Goal: Information Seeking & Learning: Learn about a topic

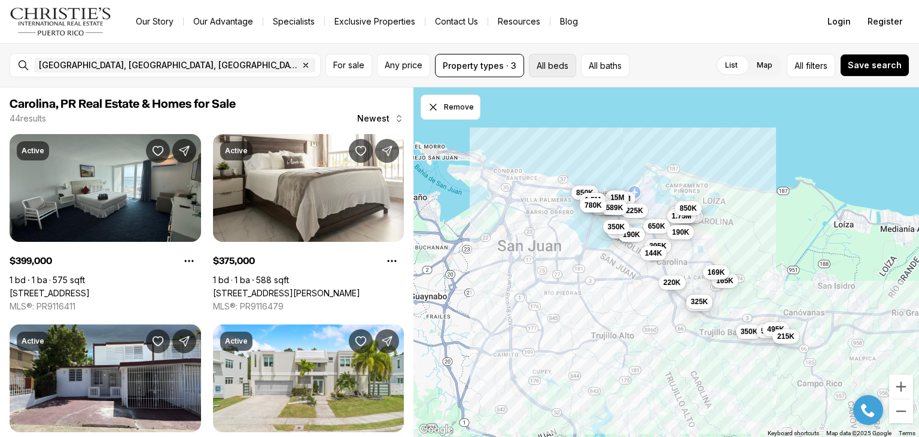
click at [556, 65] on button "All beds" at bounding box center [552, 65] width 47 height 23
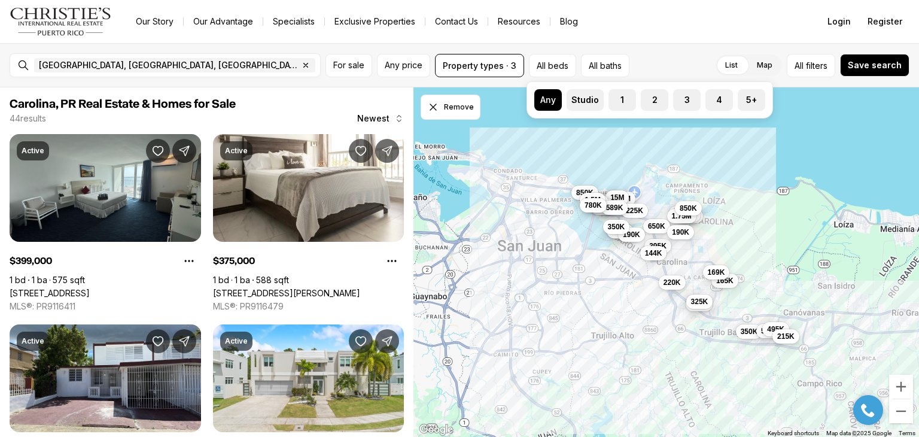
click at [653, 71] on div "List Map List Map All filters Save search" at bounding box center [771, 65] width 275 height 23
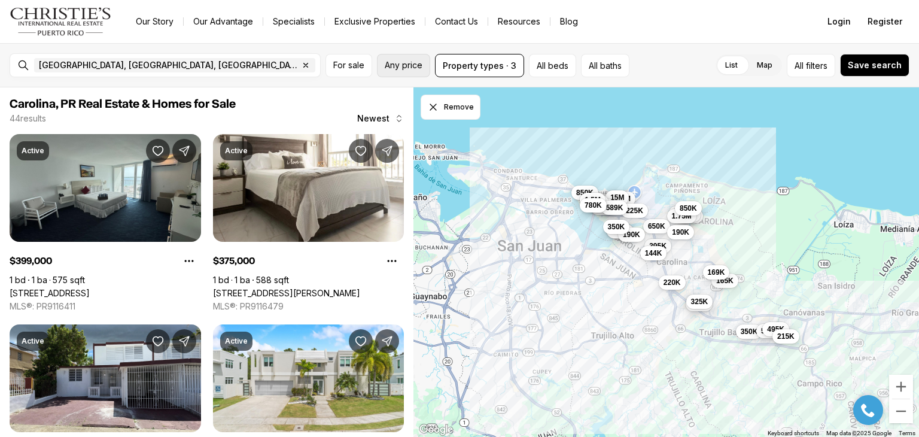
click at [379, 68] on button "Any price" at bounding box center [403, 65] width 53 height 23
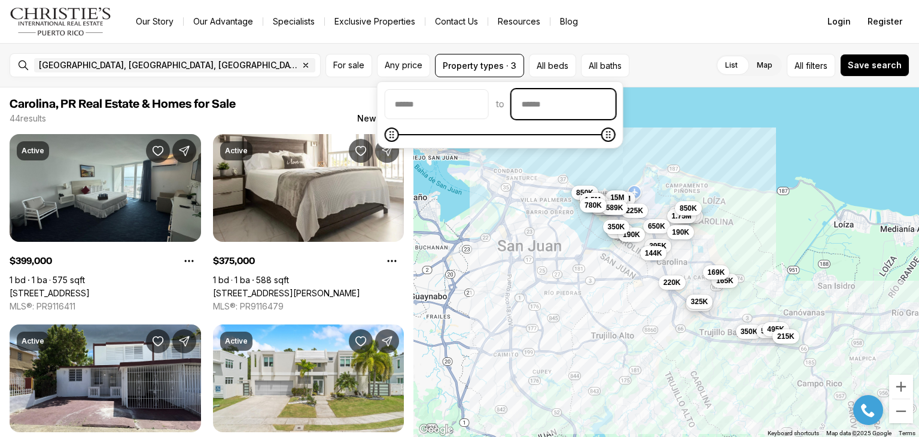
click at [580, 101] on input "priceMax" at bounding box center [563, 104] width 103 height 29
type input "********"
click at [393, 131] on icon "Maximum" at bounding box center [398, 135] width 10 height 10
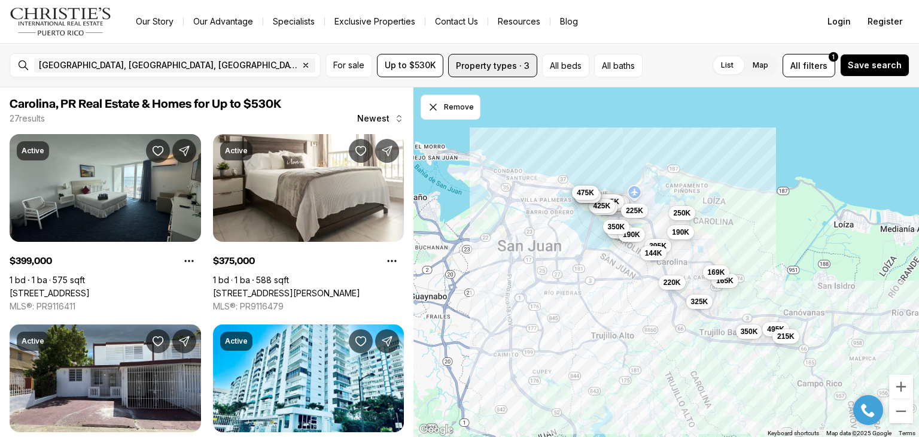
click at [522, 69] on button "Property types · 3" at bounding box center [492, 65] width 89 height 23
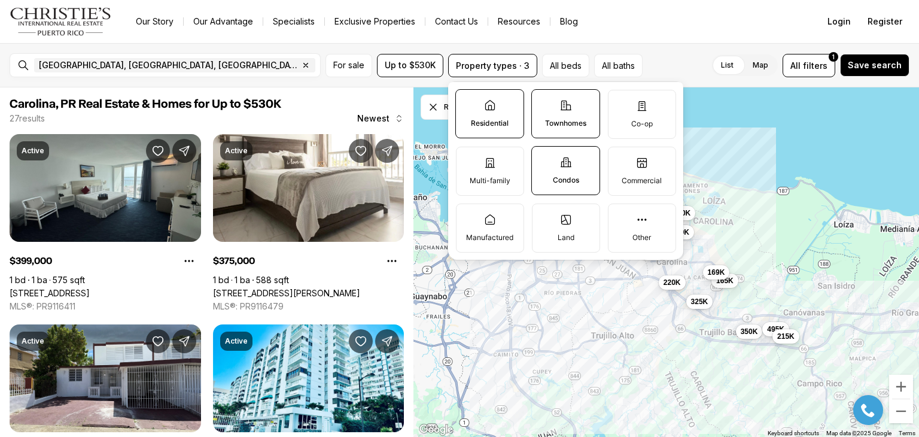
click at [551, 163] on label "Condos" at bounding box center [565, 170] width 69 height 49
click at [544, 159] on button "Condos" at bounding box center [538, 153] width 12 height 12
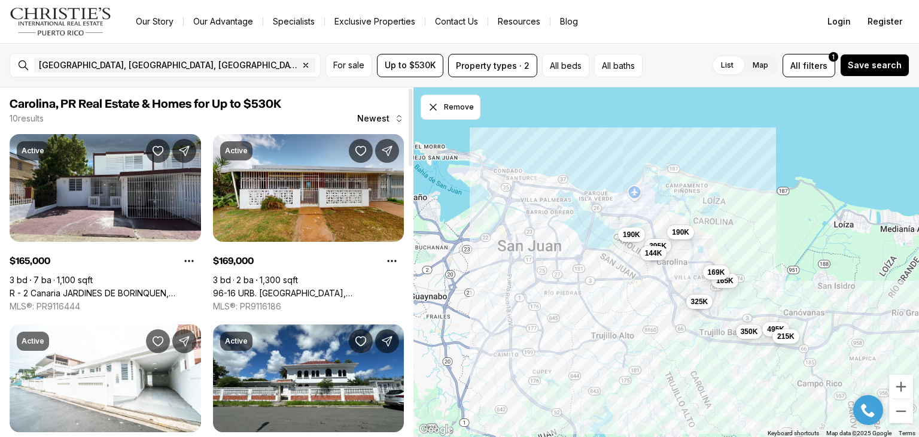
click at [409, 99] on div at bounding box center [411, 128] width 4 height 78
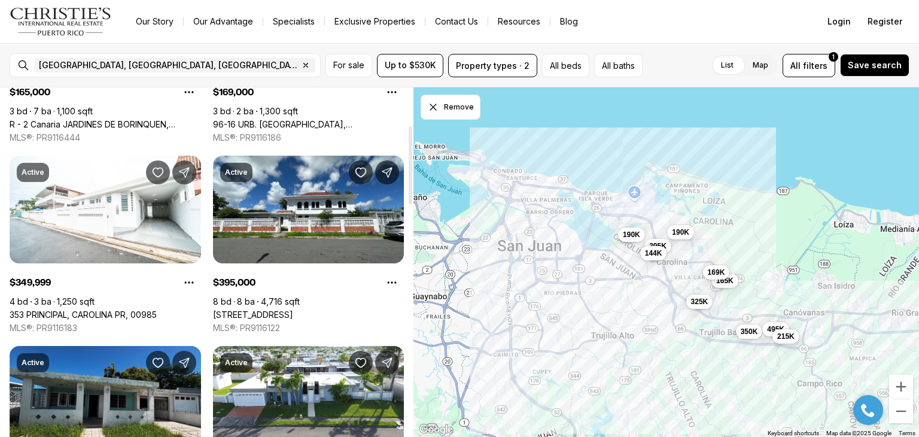
scroll to position [173, 0]
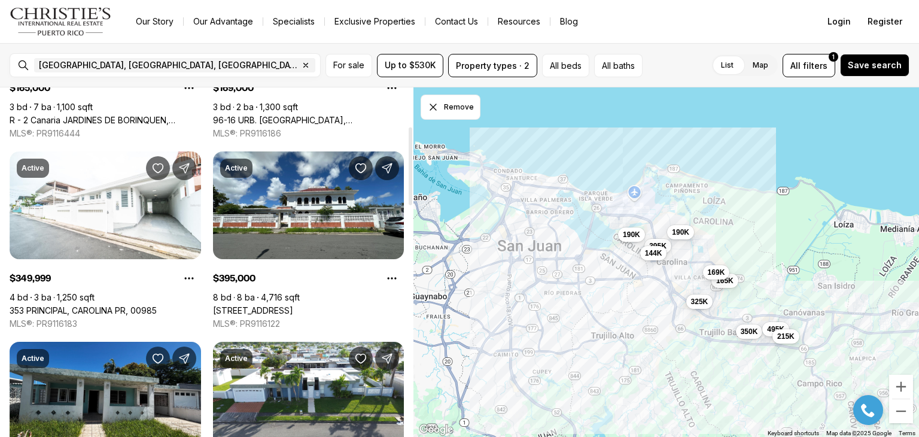
drag, startPoint x: 412, startPoint y: 157, endPoint x: 406, endPoint y: 168, distance: 12.3
click at [409, 168] on div at bounding box center [411, 166] width 4 height 78
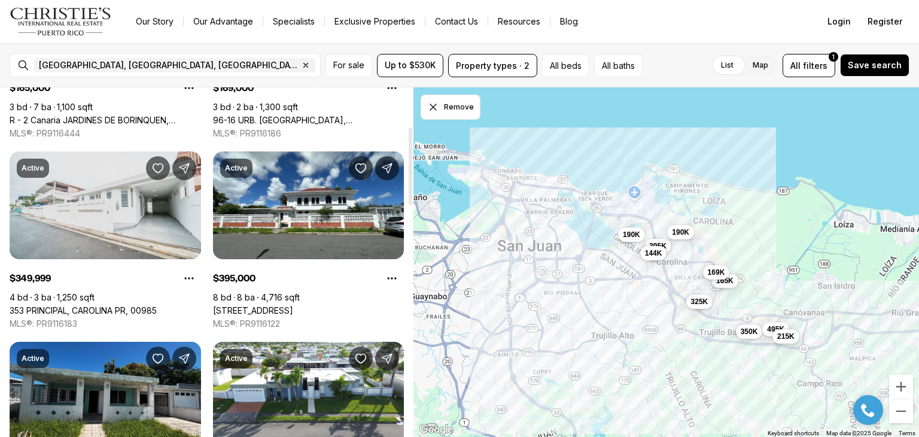
click at [157, 305] on link "353 PRINCIPAL, CAROLINA PR, 00985" at bounding box center [83, 310] width 147 height 11
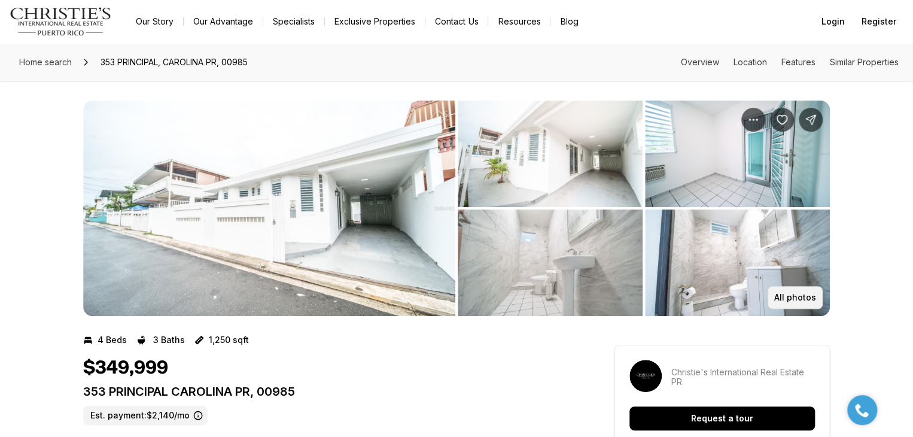
click at [805, 297] on p "All photos" at bounding box center [795, 298] width 42 height 10
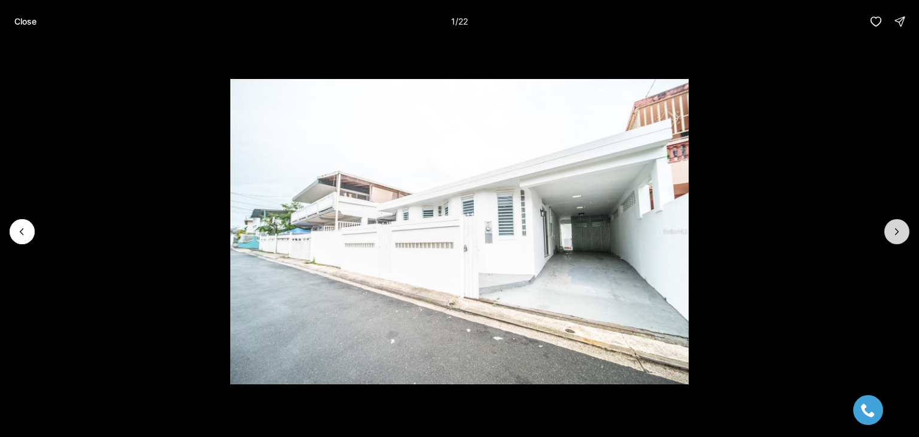
click at [895, 228] on icon "Next slide" at bounding box center [897, 232] width 12 height 12
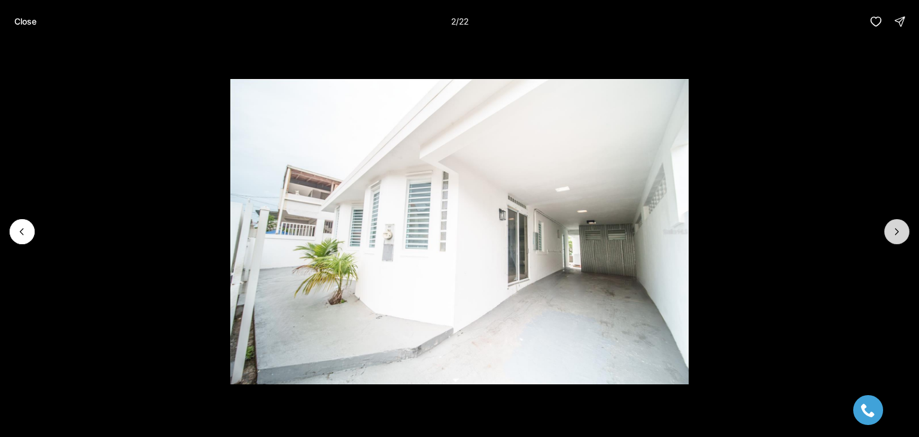
click at [895, 228] on icon "Next slide" at bounding box center [897, 232] width 12 height 12
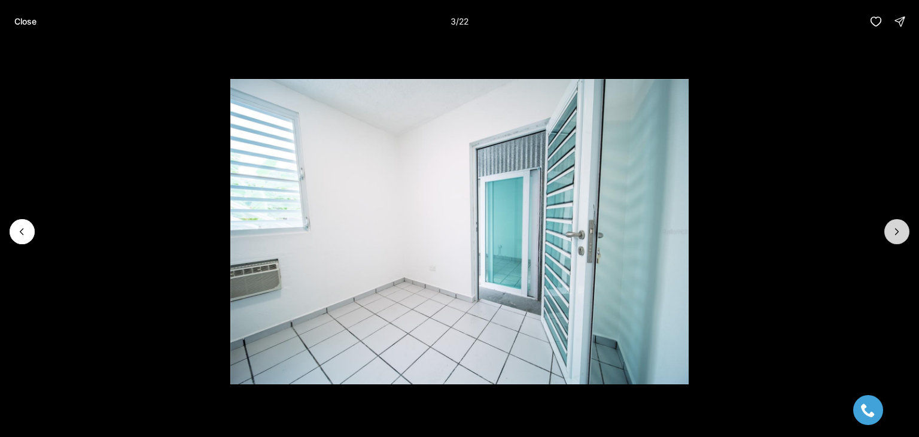
click at [895, 228] on icon "Next slide" at bounding box center [897, 232] width 12 height 12
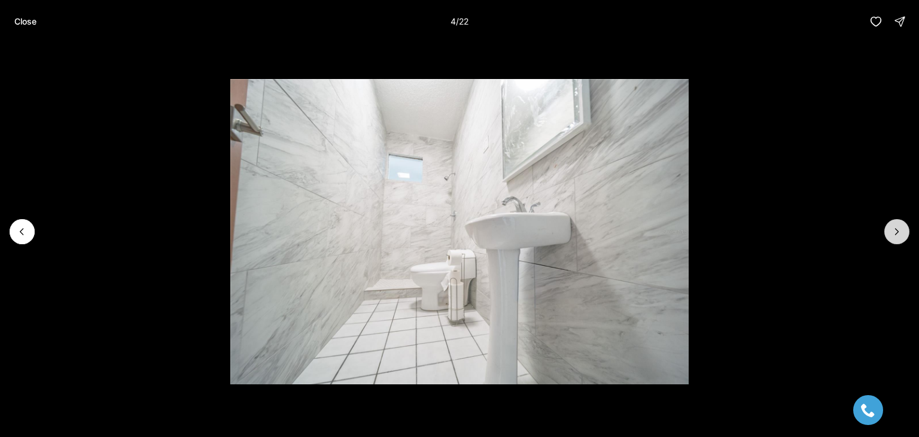
click at [895, 228] on icon "Next slide" at bounding box center [897, 232] width 12 height 12
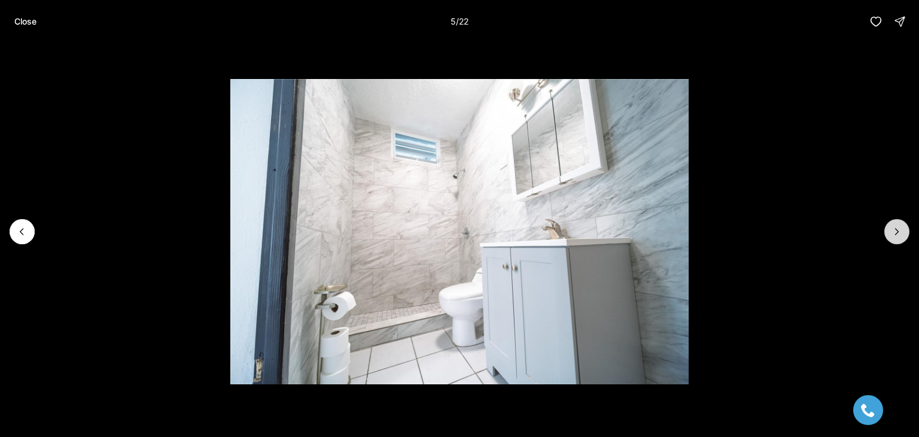
click at [895, 228] on icon "Next slide" at bounding box center [897, 232] width 12 height 12
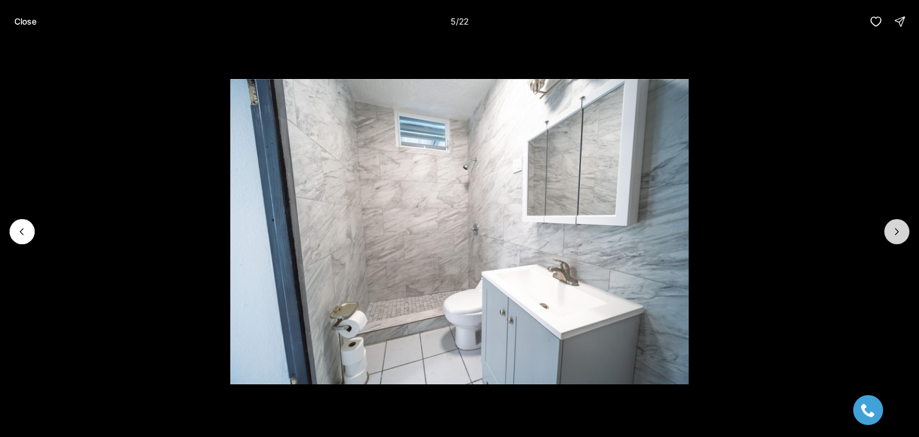
click at [895, 228] on icon "Next slide" at bounding box center [897, 232] width 12 height 12
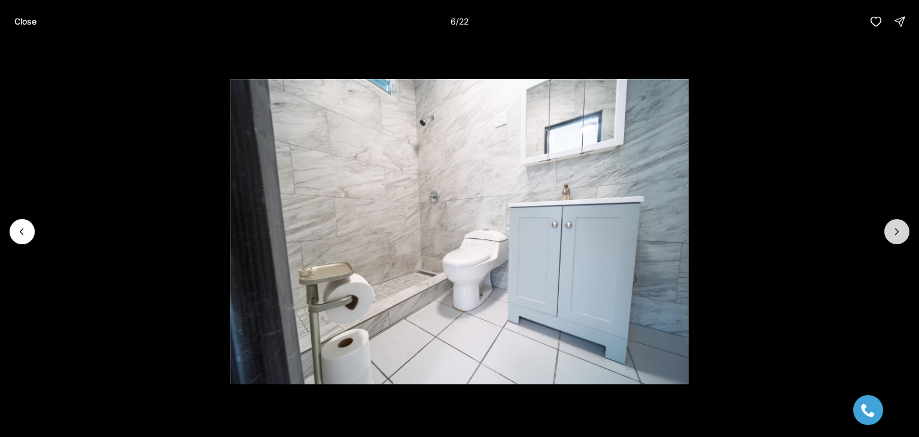
click at [895, 228] on icon "Next slide" at bounding box center [897, 232] width 12 height 12
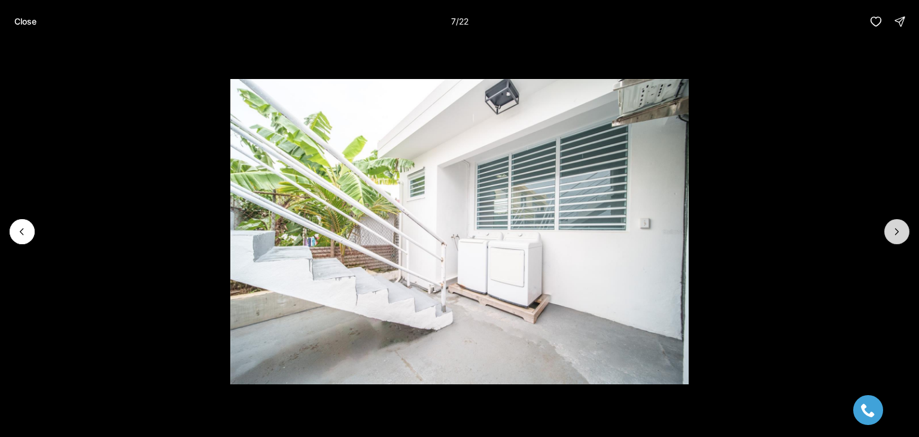
click at [895, 229] on icon "Next slide" at bounding box center [897, 232] width 12 height 12
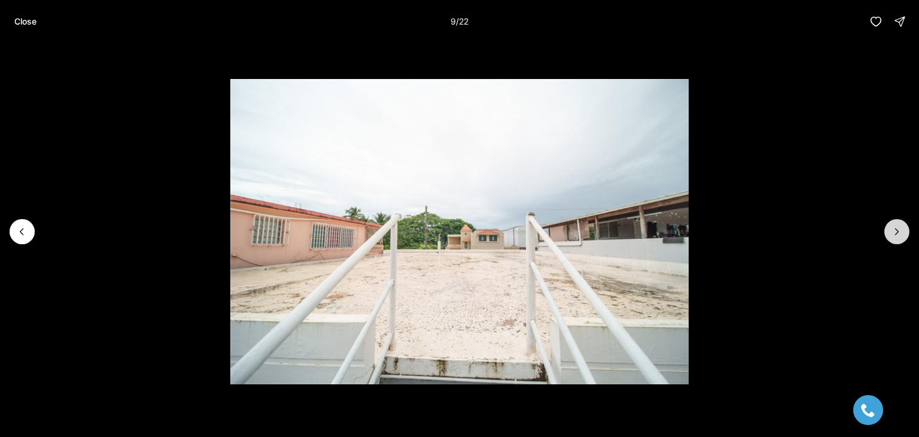
click at [895, 229] on icon "Next slide" at bounding box center [897, 232] width 12 height 12
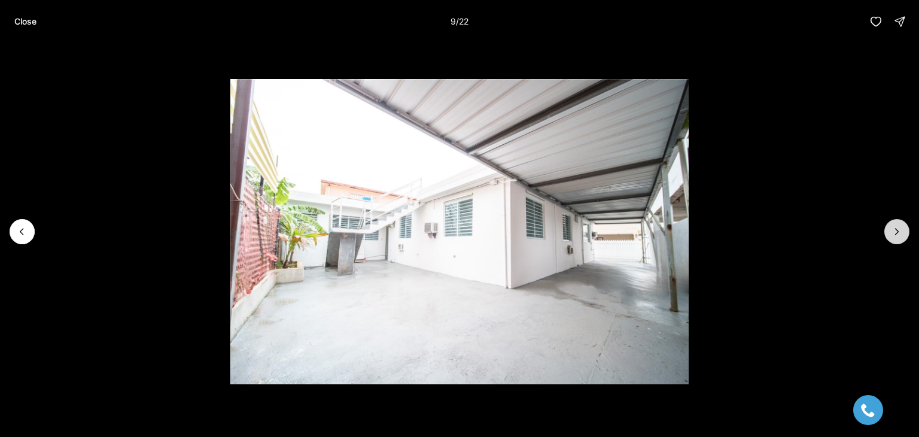
click at [895, 229] on icon "Next slide" at bounding box center [897, 232] width 12 height 12
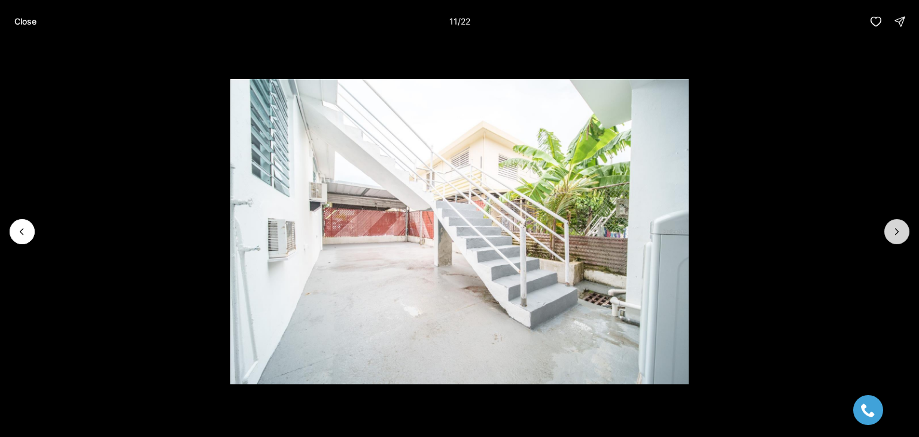
click at [895, 229] on icon "Next slide" at bounding box center [897, 232] width 12 height 12
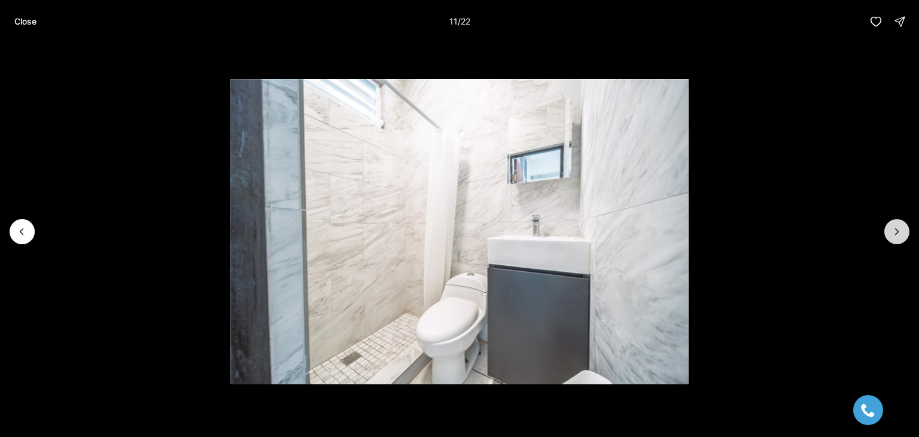
click at [895, 229] on icon "Next slide" at bounding box center [897, 232] width 12 height 12
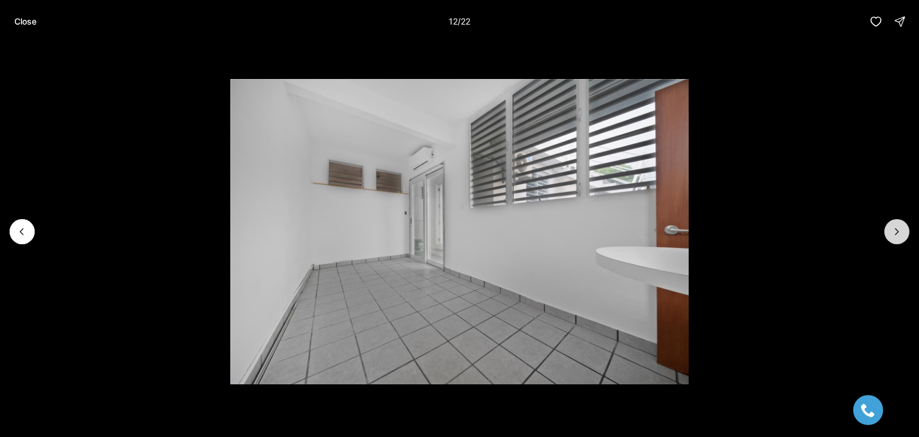
click at [895, 229] on icon "Next slide" at bounding box center [897, 232] width 12 height 12
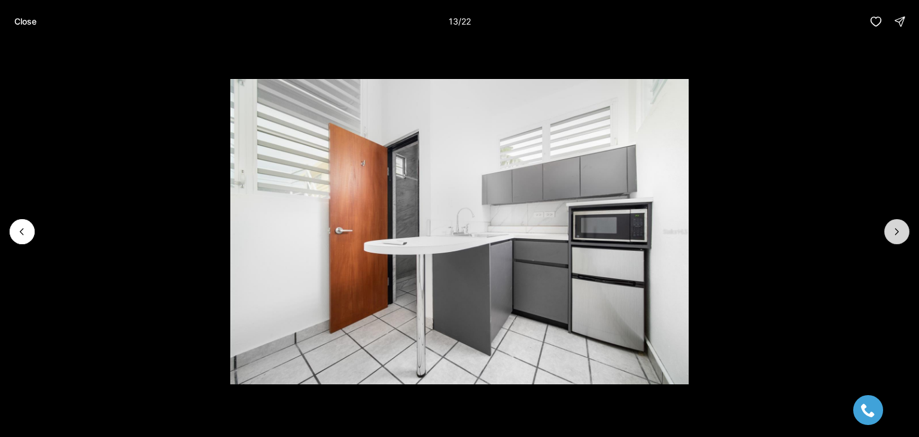
click at [895, 229] on icon "Next slide" at bounding box center [897, 232] width 12 height 12
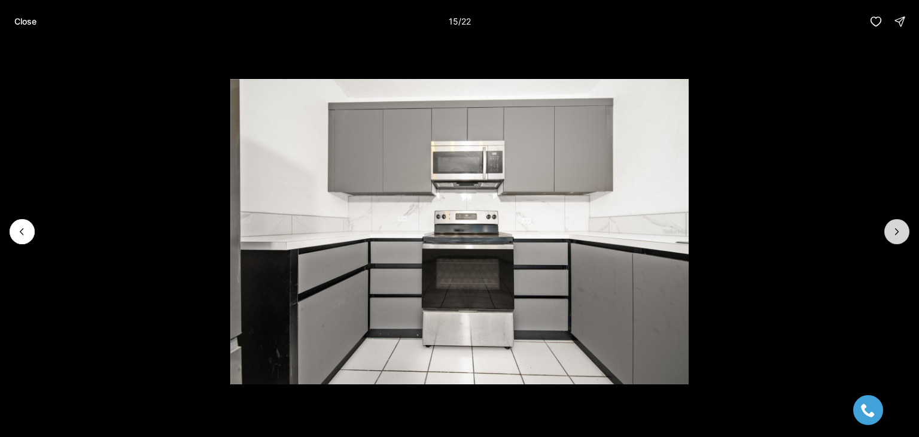
click at [895, 229] on icon "Next slide" at bounding box center [897, 232] width 12 height 12
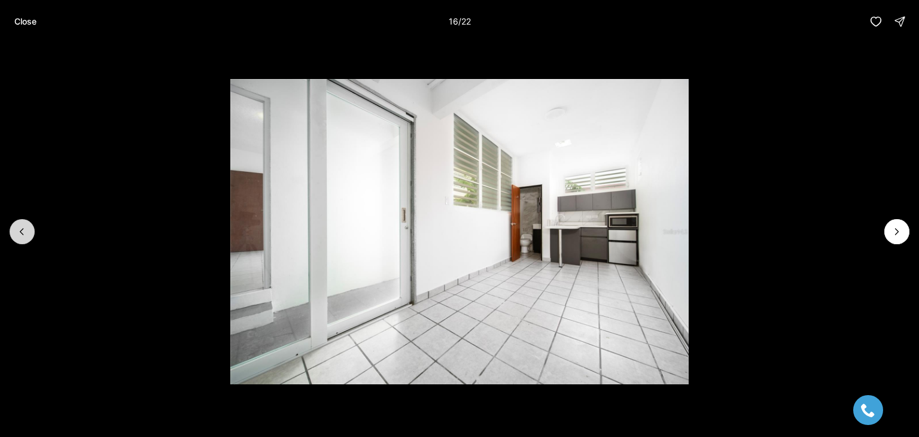
click at [23, 234] on icon "Previous slide" at bounding box center [21, 232] width 3 height 6
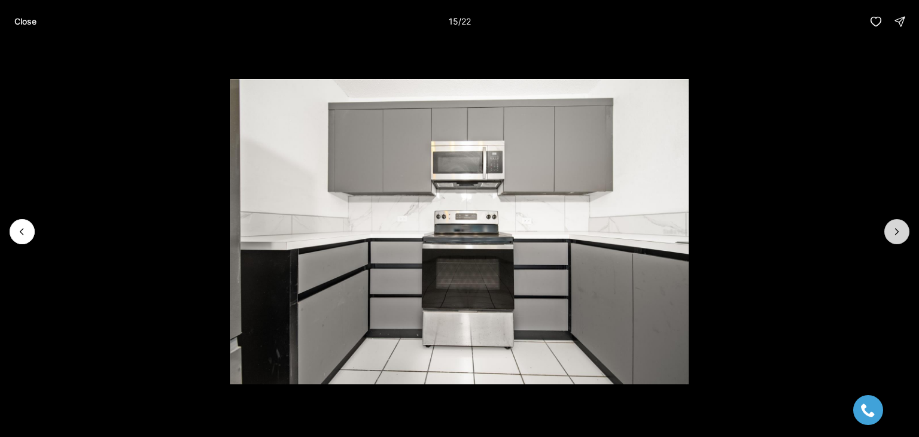
click at [899, 233] on icon "Next slide" at bounding box center [897, 232] width 12 height 12
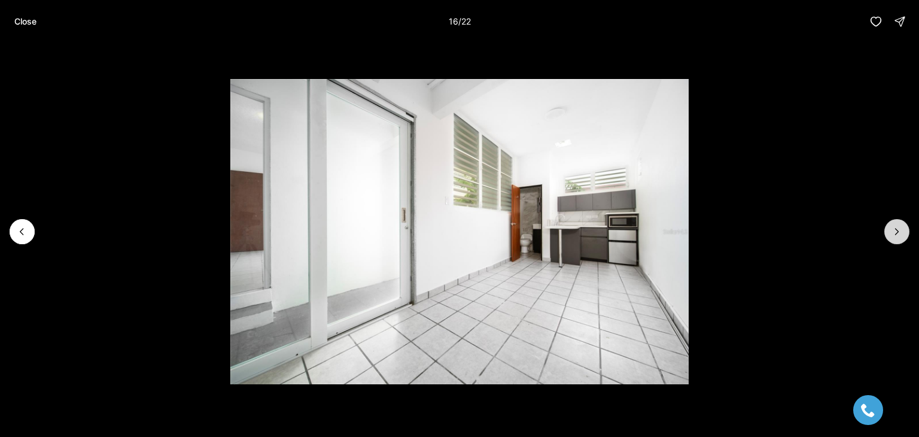
click at [899, 233] on icon "Next slide" at bounding box center [897, 232] width 12 height 12
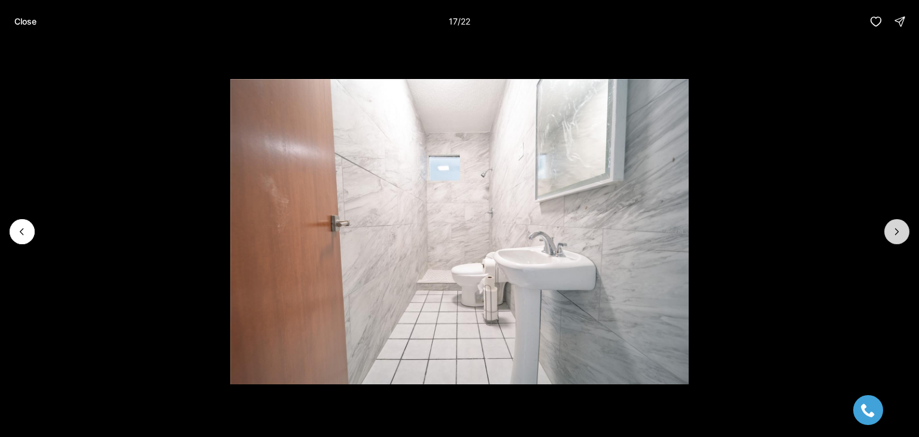
click at [899, 233] on icon "Next slide" at bounding box center [897, 232] width 12 height 12
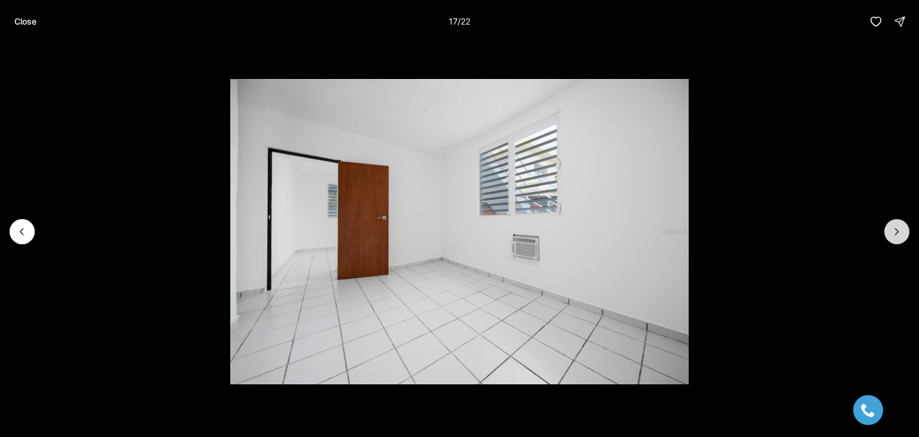
click at [899, 233] on icon "Next slide" at bounding box center [897, 232] width 12 height 12
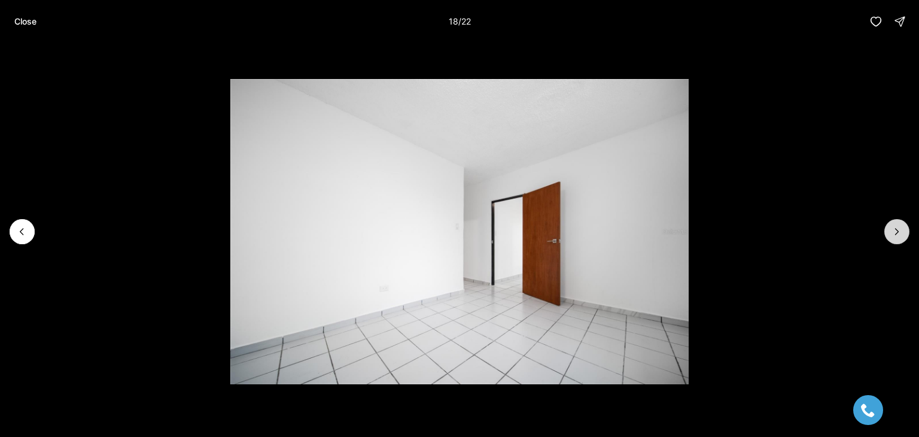
click at [899, 233] on icon "Next slide" at bounding box center [897, 232] width 12 height 12
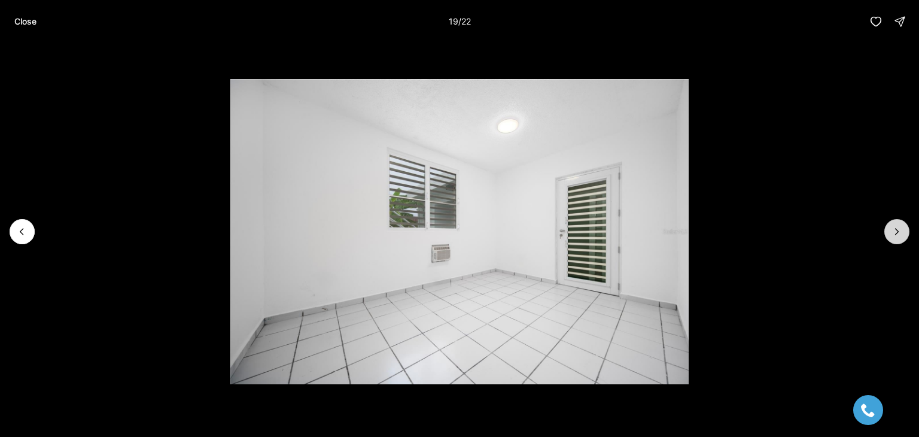
click at [899, 233] on icon "Next slide" at bounding box center [897, 232] width 12 height 12
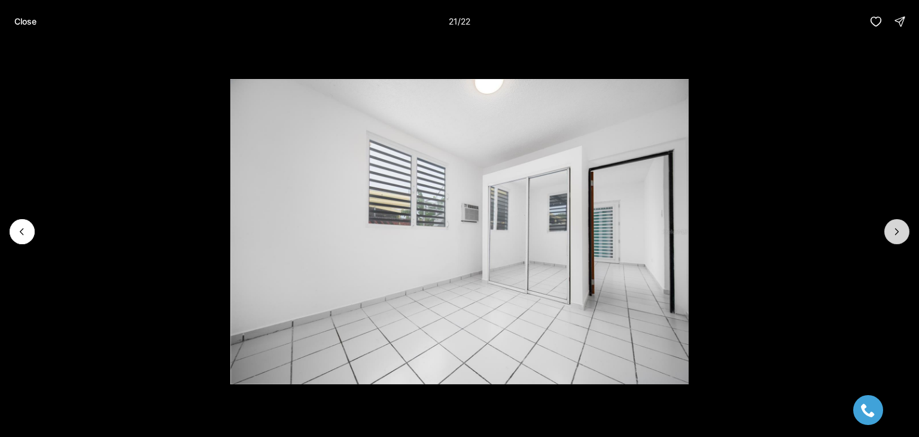
click at [899, 233] on icon "Next slide" at bounding box center [897, 232] width 12 height 12
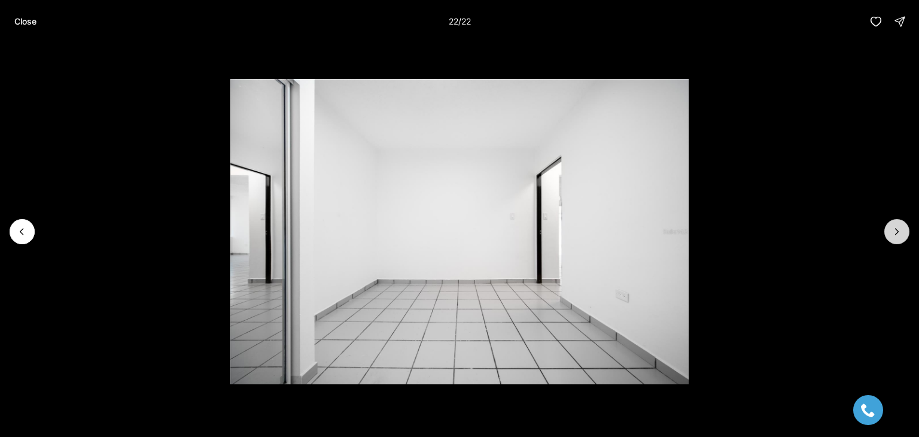
click at [899, 233] on div at bounding box center [896, 231] width 25 height 25
click at [35, 29] on button "Close" at bounding box center [25, 22] width 36 height 24
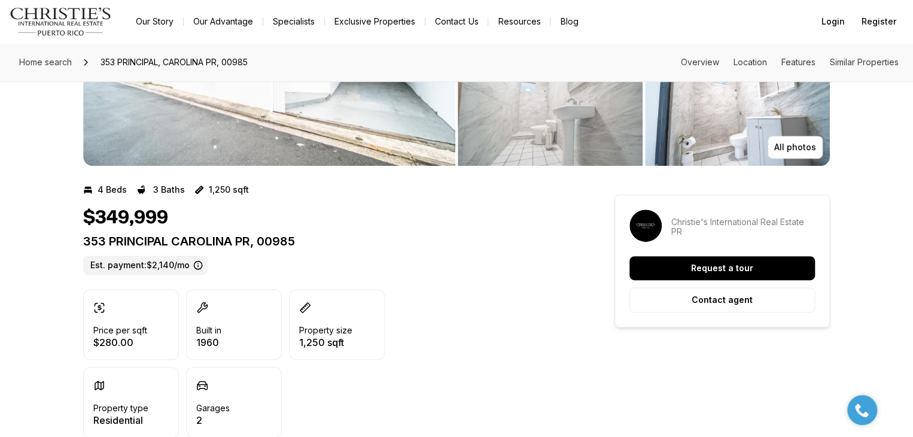
scroll to position [180, 0]
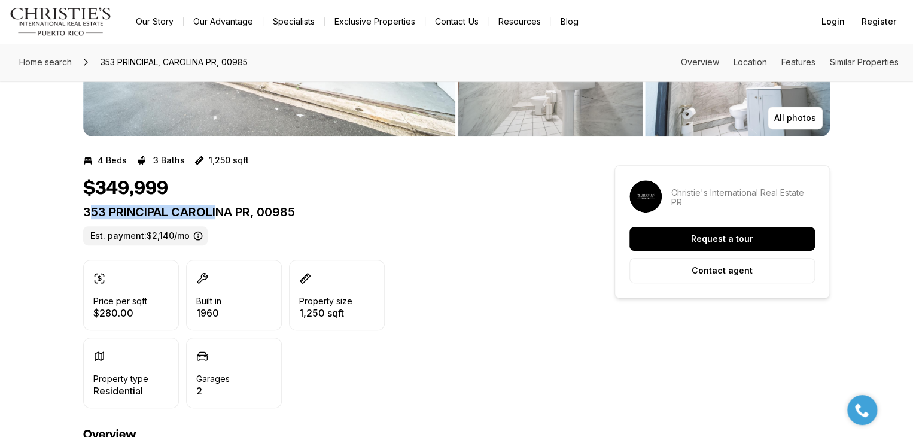
drag, startPoint x: 86, startPoint y: 211, endPoint x: 283, endPoint y: 219, distance: 197.0
click at [275, 219] on div "353 PRINCIPAL CAROLINA PR, 00985 Est. payment: $2,140/mo" at bounding box center [327, 225] width 488 height 41
click at [361, 210] on p "353 PRINCIPAL CAROLINA PR, 00985" at bounding box center [327, 212] width 488 height 14
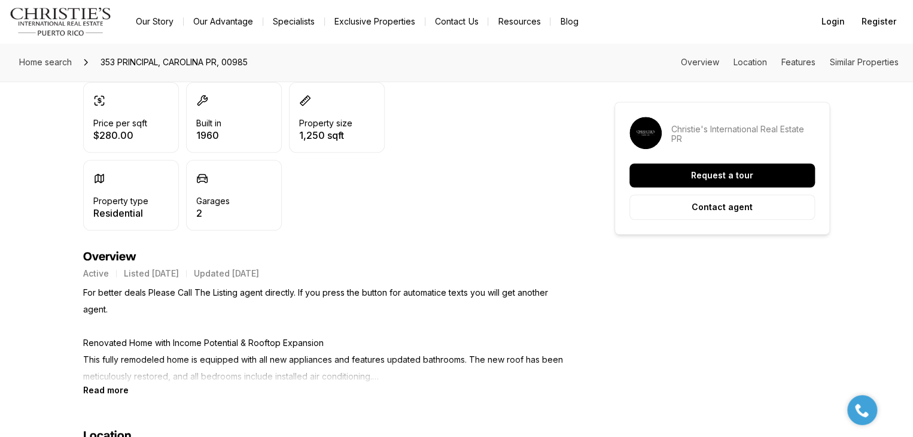
scroll to position [419, 0]
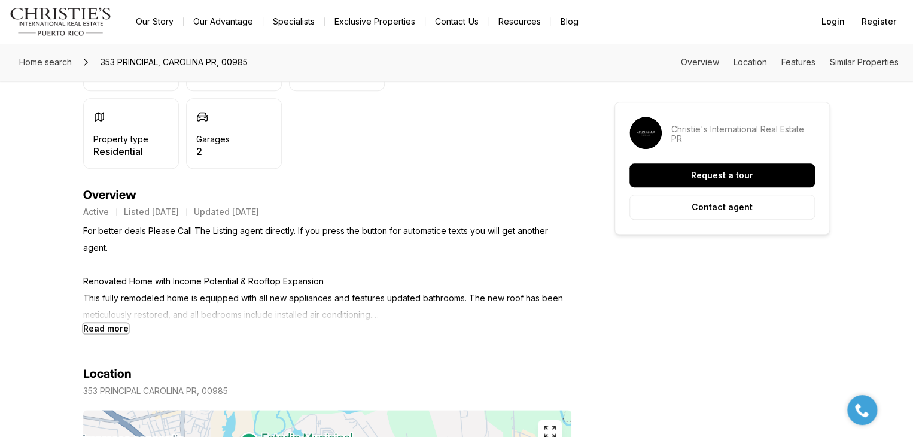
click at [112, 328] on b "Read more" at bounding box center [105, 328] width 45 height 10
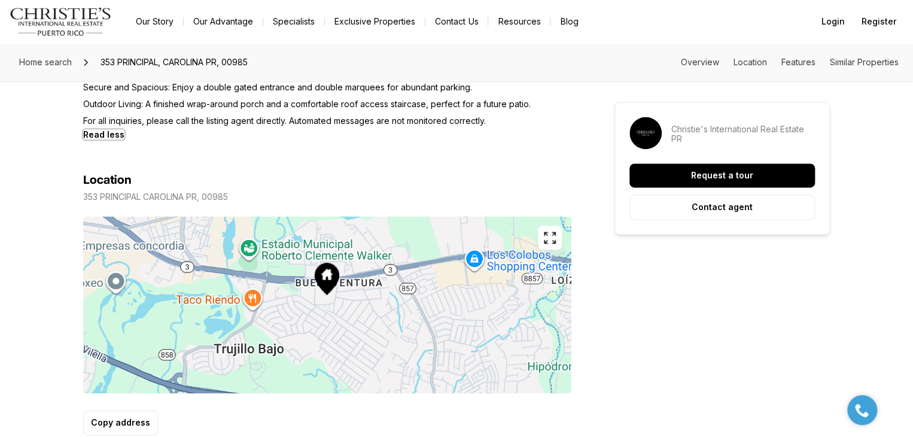
scroll to position [718, 0]
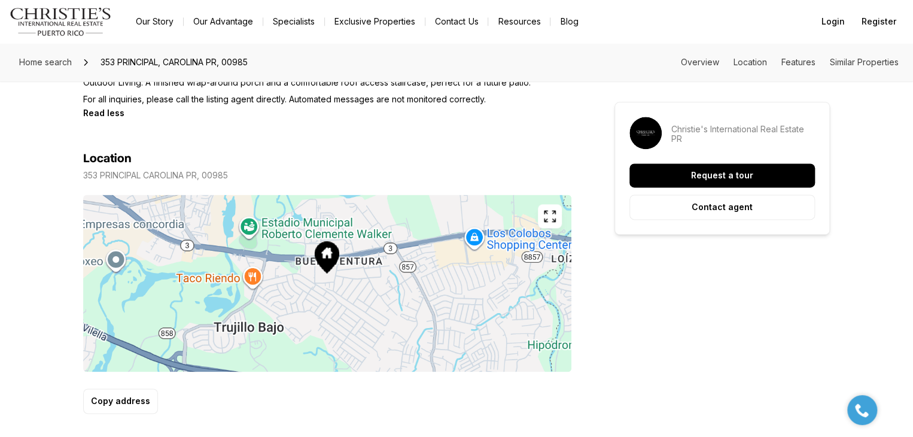
click at [547, 214] on icon "button" at bounding box center [550, 216] width 14 height 14
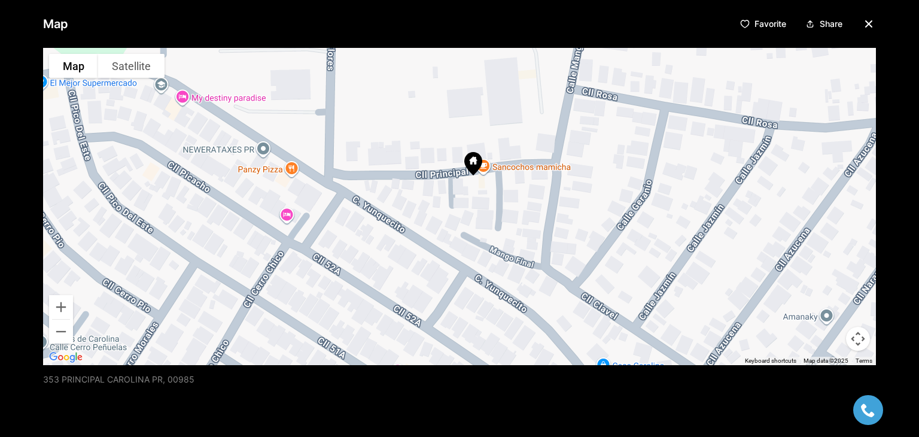
click at [862, 19] on icon "button" at bounding box center [869, 24] width 14 height 14
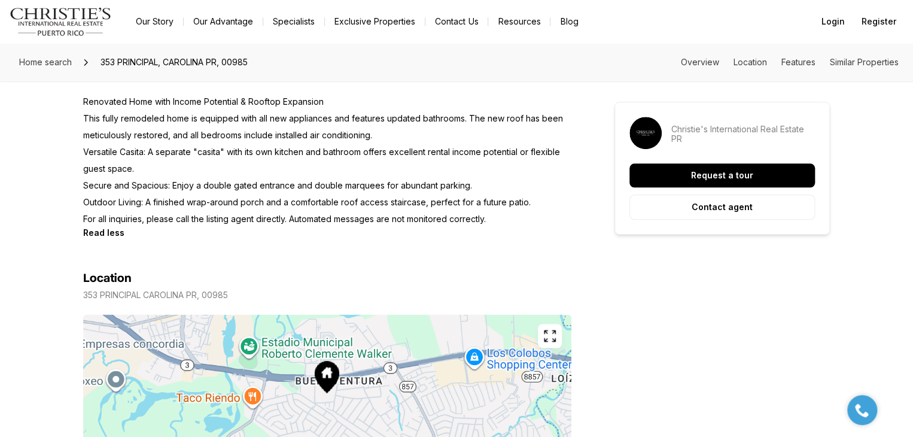
scroll to position [539, 0]
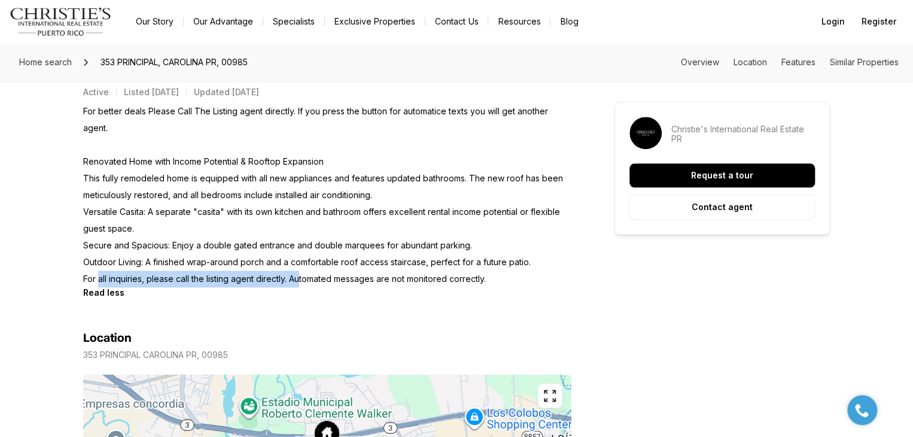
drag, startPoint x: 101, startPoint y: 277, endPoint x: 471, endPoint y: 289, distance: 371.2
click at [409, 287] on div "For better deals Please Call The Listing agent directly. If you press the butto…" at bounding box center [327, 200] width 488 height 194
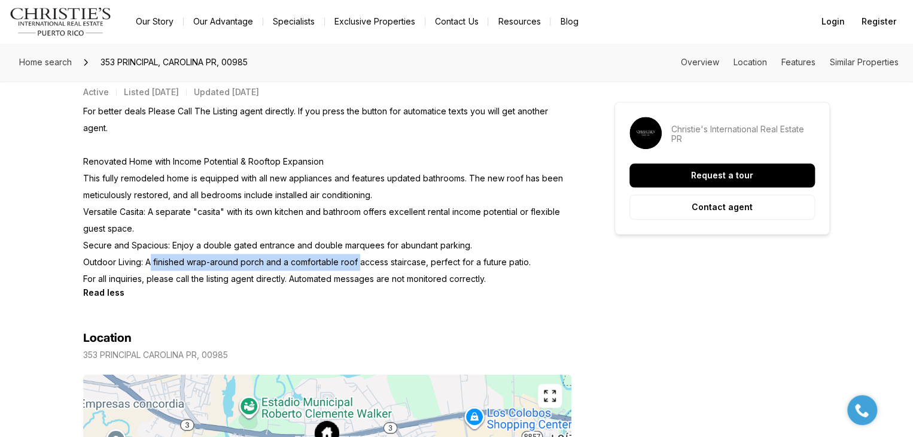
drag, startPoint x: 151, startPoint y: 263, endPoint x: 496, endPoint y: 263, distance: 345.2
click at [396, 263] on p "For better deals Please Call The Listing agent directly. If you press the butto…" at bounding box center [327, 195] width 488 height 184
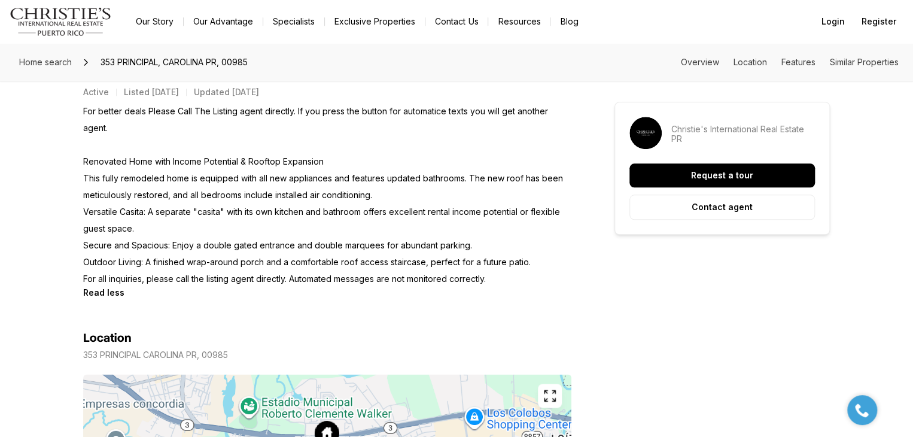
click at [496, 263] on p "For better deals Please Call The Listing agent directly. If you press the butto…" at bounding box center [327, 195] width 488 height 184
drag, startPoint x: 202, startPoint y: 161, endPoint x: 336, endPoint y: 161, distance: 134.6
click at [326, 161] on p "For better deals Please Call The Listing agent directly. If you press the butto…" at bounding box center [327, 195] width 488 height 184
click at [337, 161] on p "For better deals Please Call The Listing agent directly. If you press the butto…" at bounding box center [327, 195] width 488 height 184
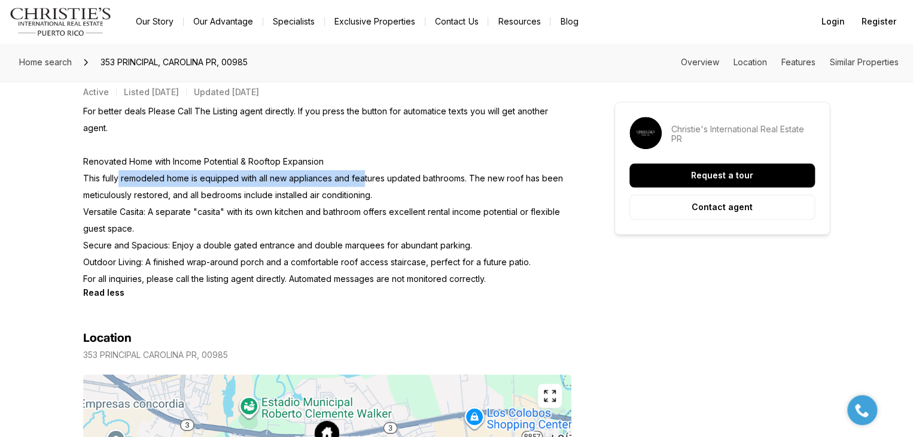
drag, startPoint x: 118, startPoint y: 177, endPoint x: 388, endPoint y: 185, distance: 270.0
click at [373, 185] on p "For better deals Please Call The Listing agent directly. If you press the butto…" at bounding box center [327, 195] width 488 height 184
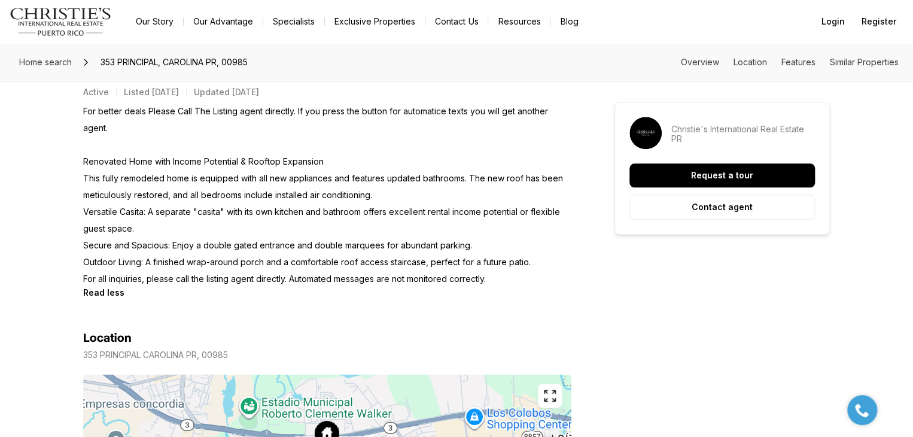
click at [389, 185] on p "For better deals Please Call The Listing agent directly. If you press the butto…" at bounding box center [327, 195] width 488 height 184
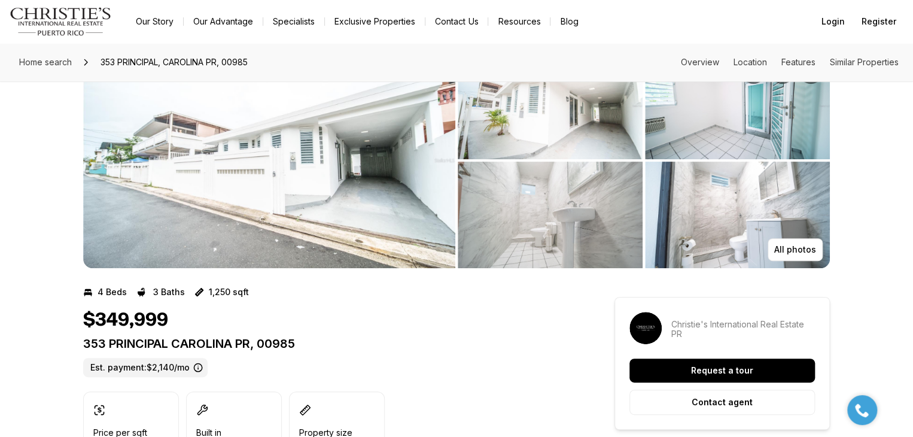
scroll to position [0, 0]
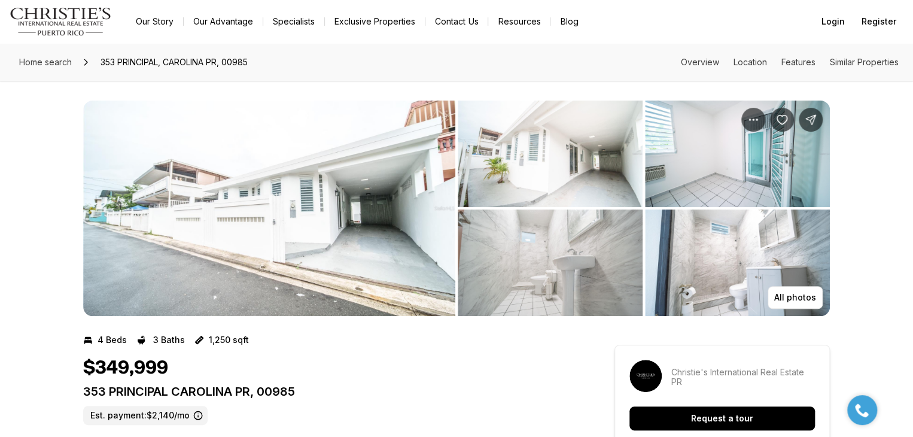
click at [291, 211] on img "View image gallery" at bounding box center [269, 208] width 372 height 215
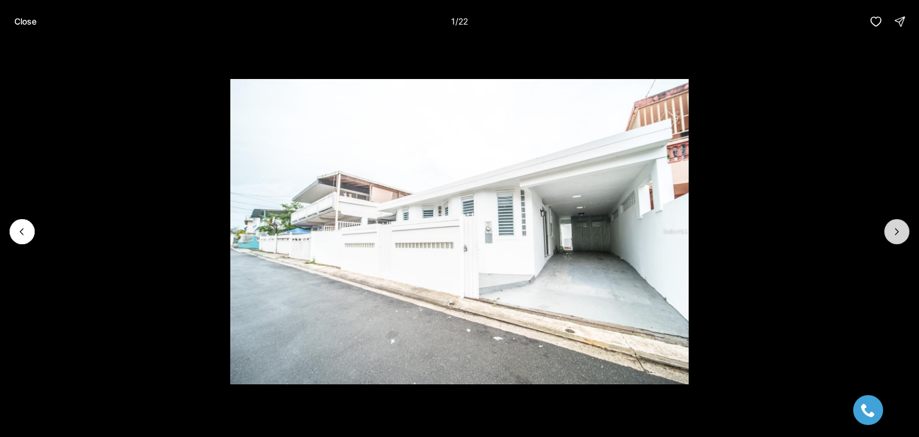
click at [895, 229] on icon "Next slide" at bounding box center [897, 232] width 12 height 12
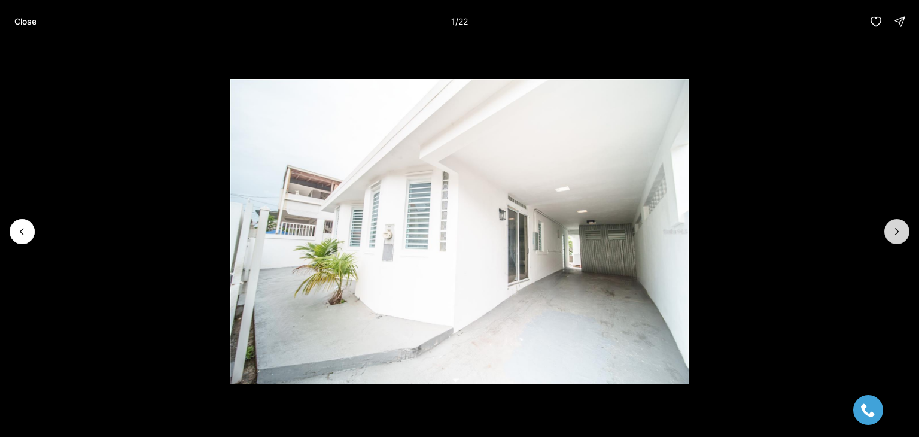
click at [895, 229] on icon "Next slide" at bounding box center [897, 232] width 12 height 12
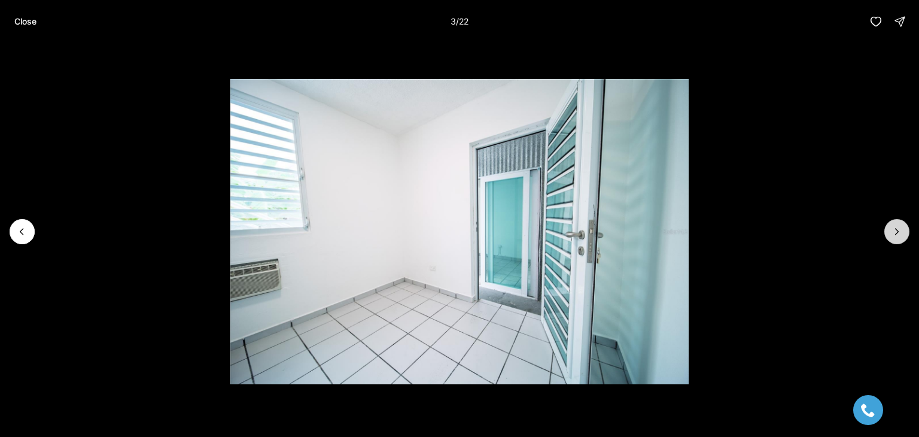
click at [895, 229] on icon "Next slide" at bounding box center [897, 232] width 12 height 12
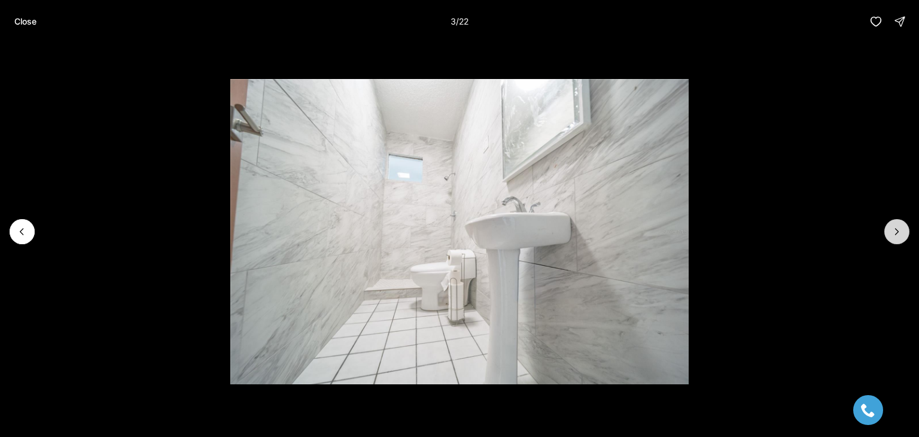
click at [895, 229] on icon "Next slide" at bounding box center [897, 232] width 12 height 12
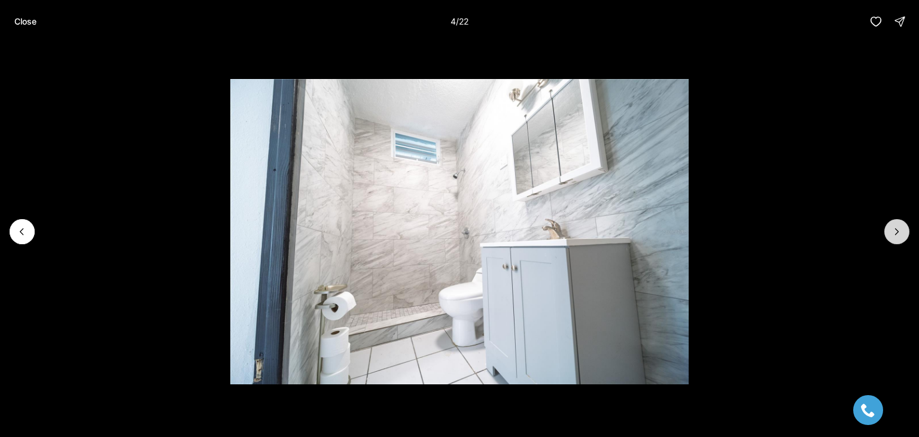
click at [895, 229] on icon "Next slide" at bounding box center [897, 232] width 12 height 12
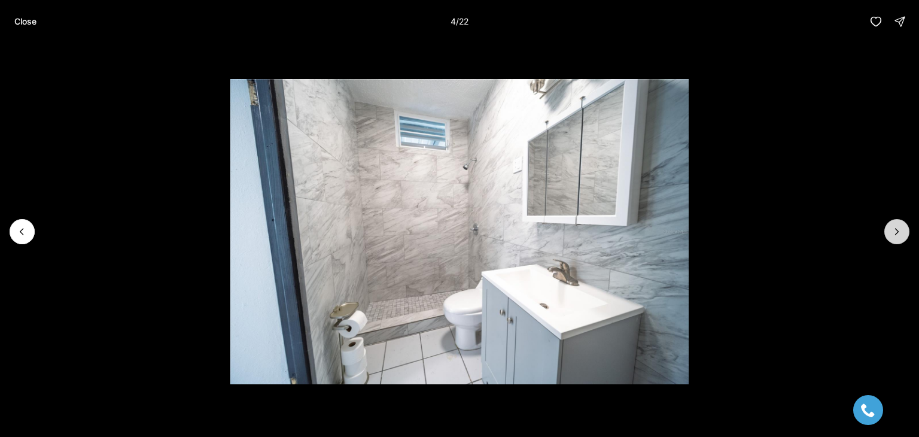
click at [895, 229] on icon "Next slide" at bounding box center [897, 232] width 12 height 12
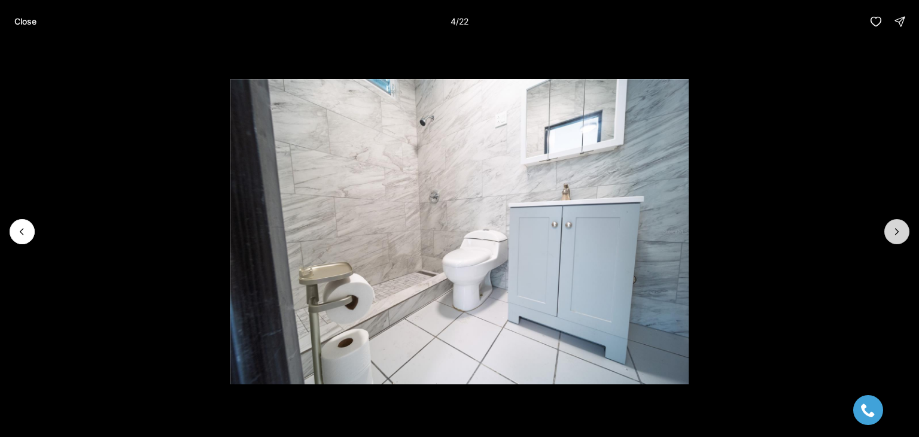
click at [895, 229] on icon "Next slide" at bounding box center [897, 232] width 12 height 12
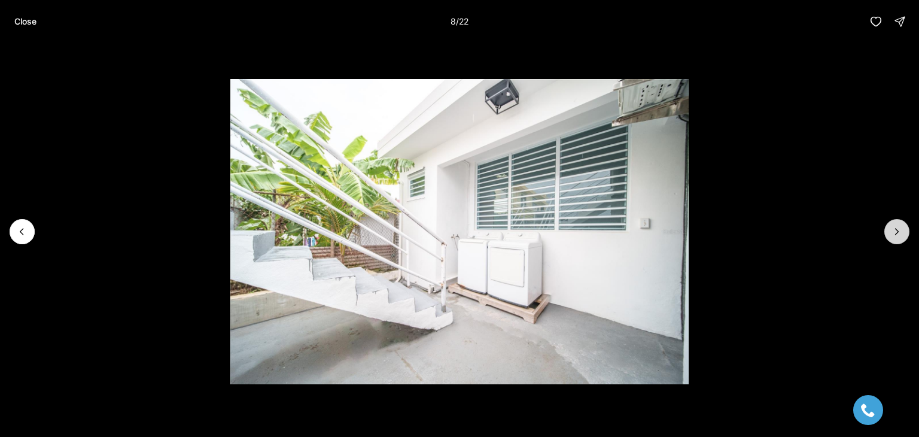
click at [895, 229] on icon "Next slide" at bounding box center [897, 232] width 12 height 12
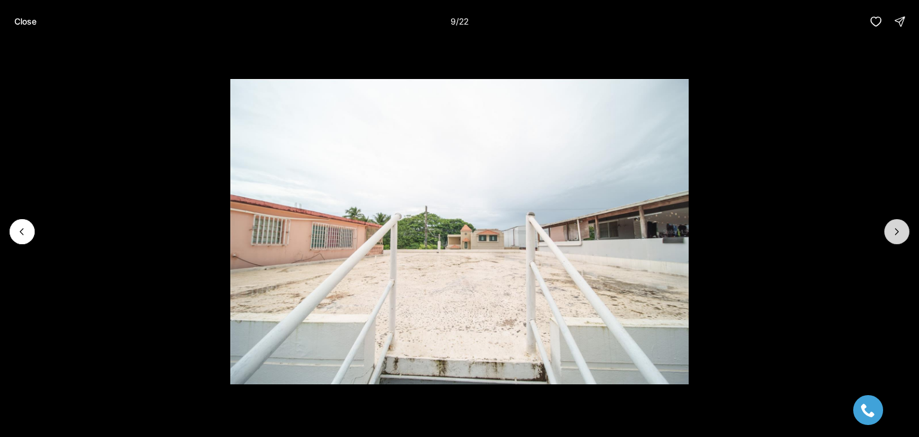
click at [895, 229] on icon "Next slide" at bounding box center [897, 232] width 12 height 12
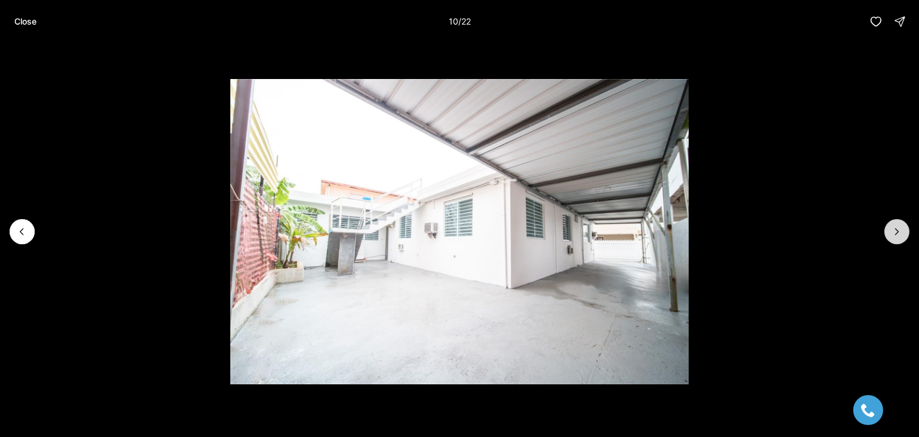
click at [895, 229] on icon "Next slide" at bounding box center [897, 232] width 12 height 12
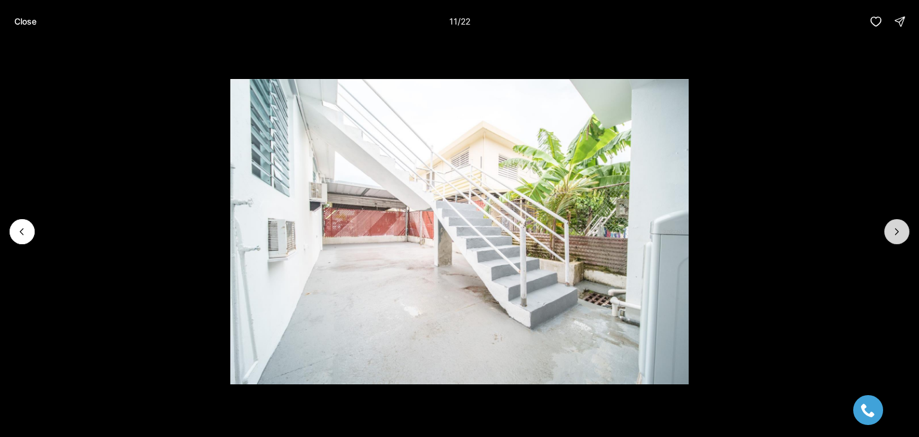
click at [895, 229] on icon "Next slide" at bounding box center [897, 232] width 12 height 12
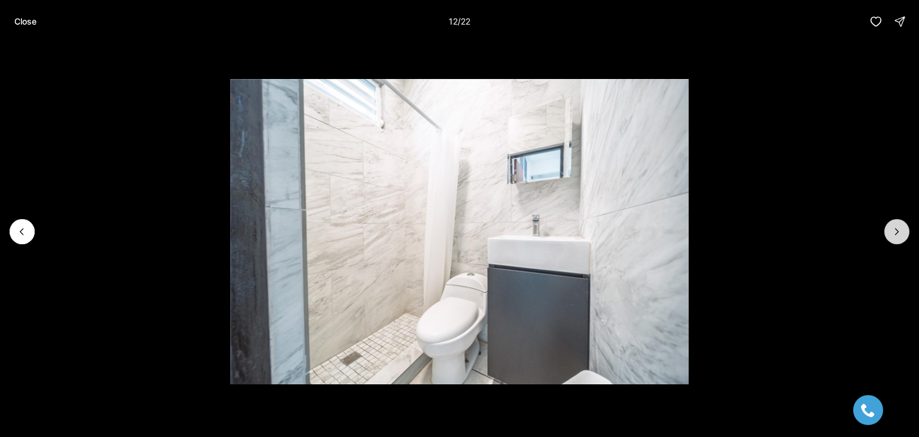
click at [895, 229] on icon "Next slide" at bounding box center [897, 232] width 12 height 12
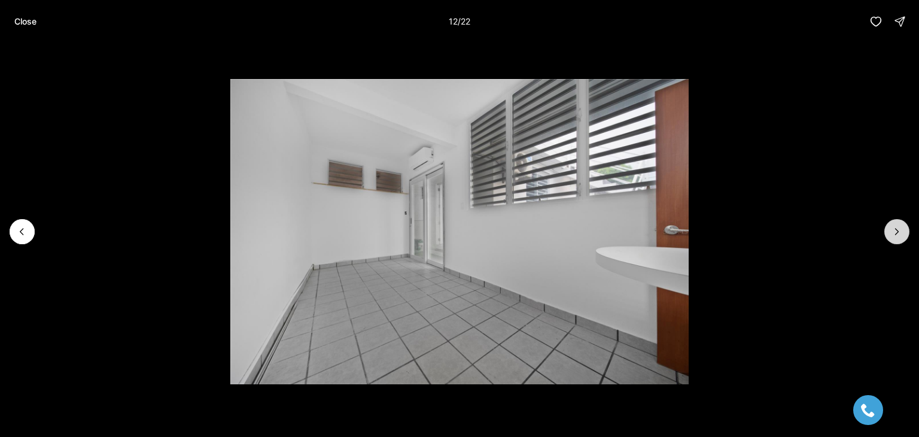
click at [895, 229] on icon "Next slide" at bounding box center [897, 232] width 12 height 12
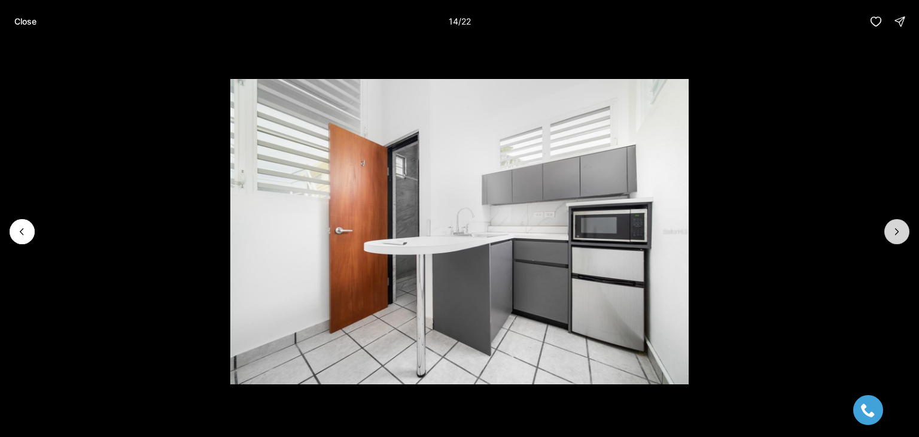
click at [895, 229] on icon "Next slide" at bounding box center [897, 232] width 12 height 12
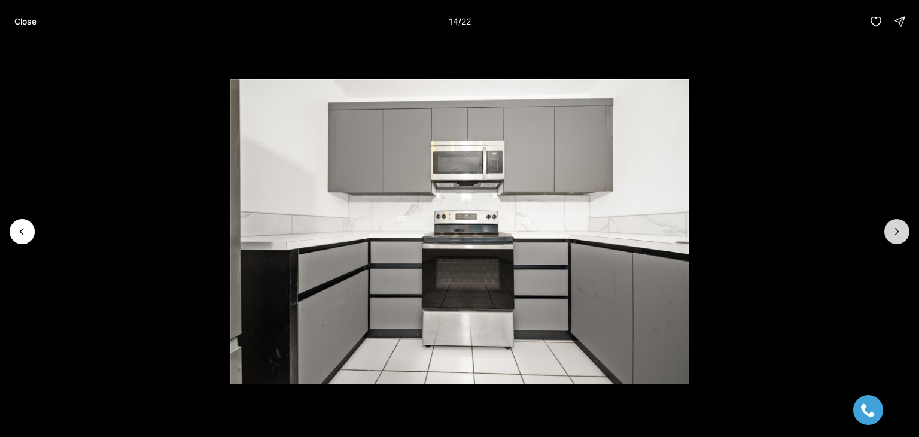
click at [895, 229] on icon "Next slide" at bounding box center [897, 232] width 12 height 12
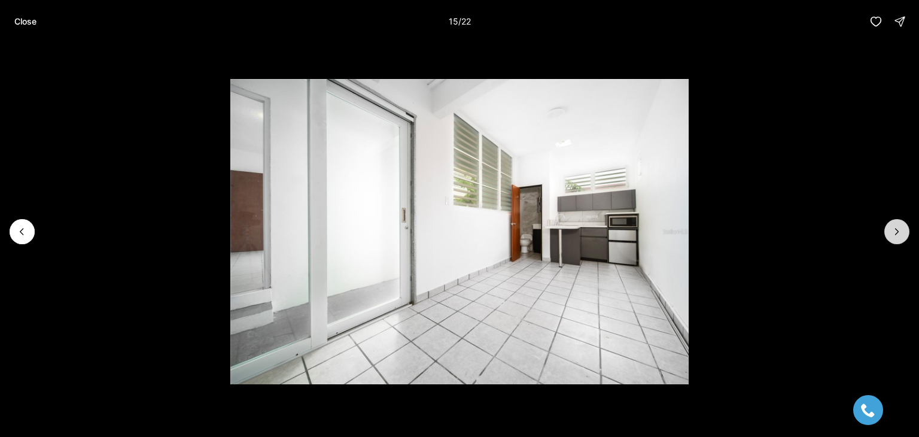
click at [895, 229] on icon "Next slide" at bounding box center [897, 232] width 12 height 12
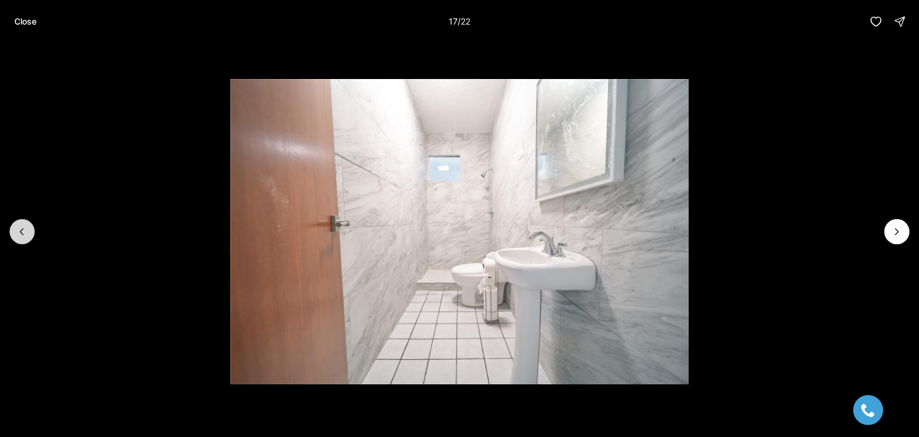
click at [28, 224] on button "Previous slide" at bounding box center [22, 231] width 25 height 25
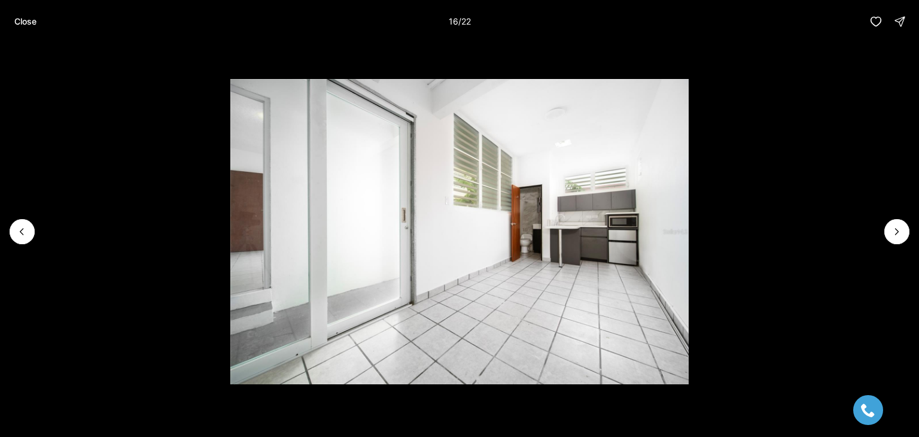
click at [29, 19] on p "Close" at bounding box center [25, 22] width 22 height 10
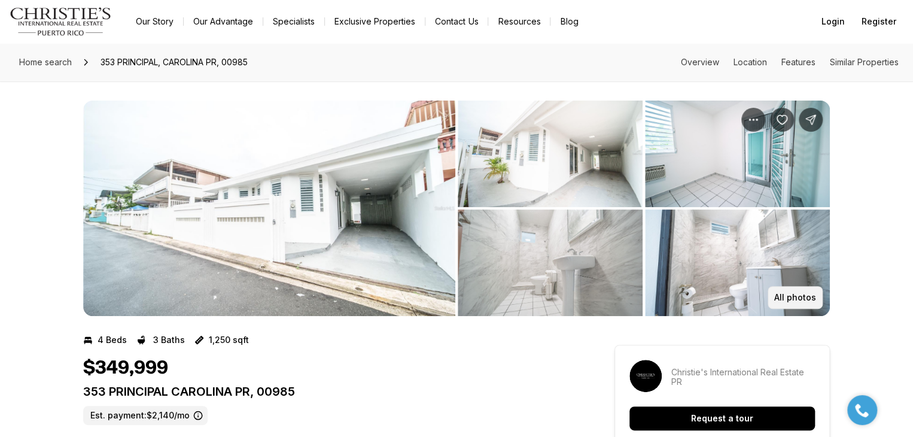
click at [806, 291] on button "All photos" at bounding box center [795, 297] width 55 height 23
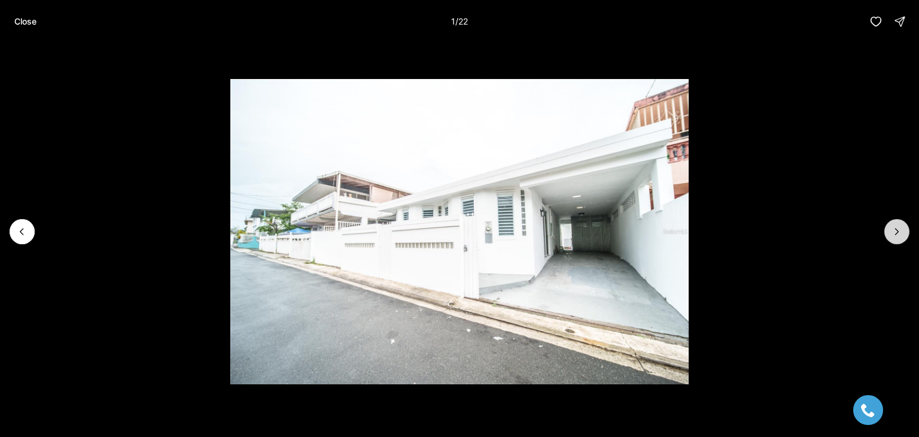
click at [902, 233] on icon "Next slide" at bounding box center [897, 232] width 12 height 12
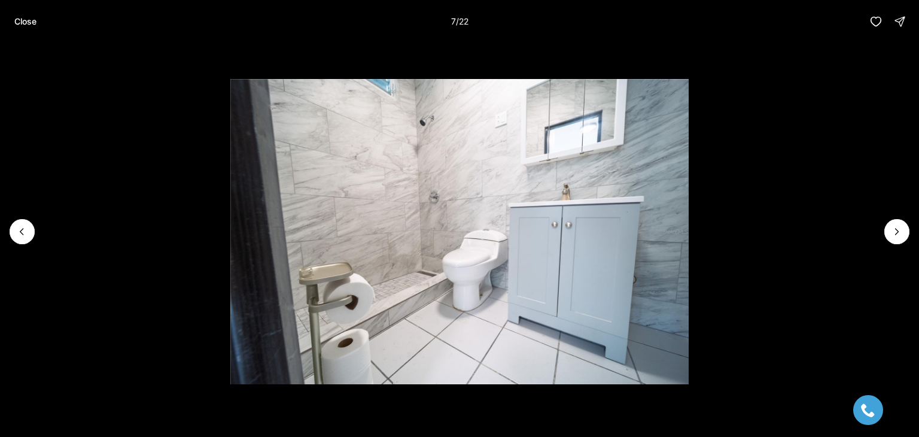
drag, startPoint x: 531, startPoint y: 242, endPoint x: 555, endPoint y: 209, distance: 40.7
click at [555, 209] on img "7 of 22" at bounding box center [459, 232] width 459 height 306
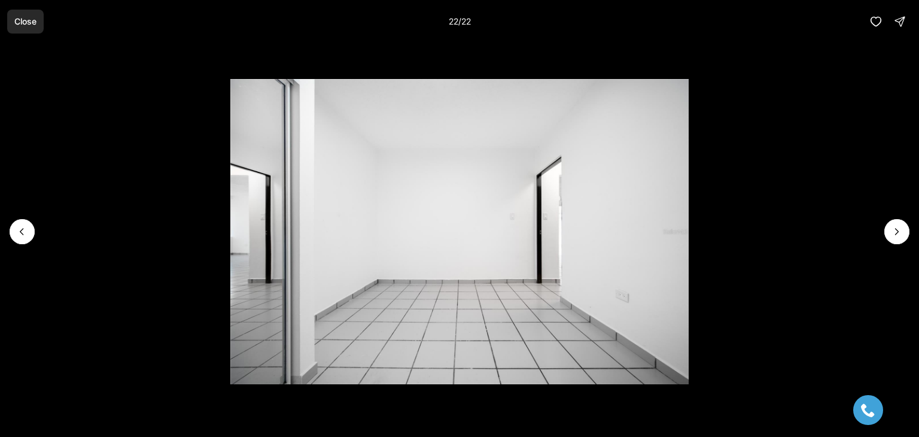
click at [31, 17] on p "Close" at bounding box center [25, 22] width 22 height 10
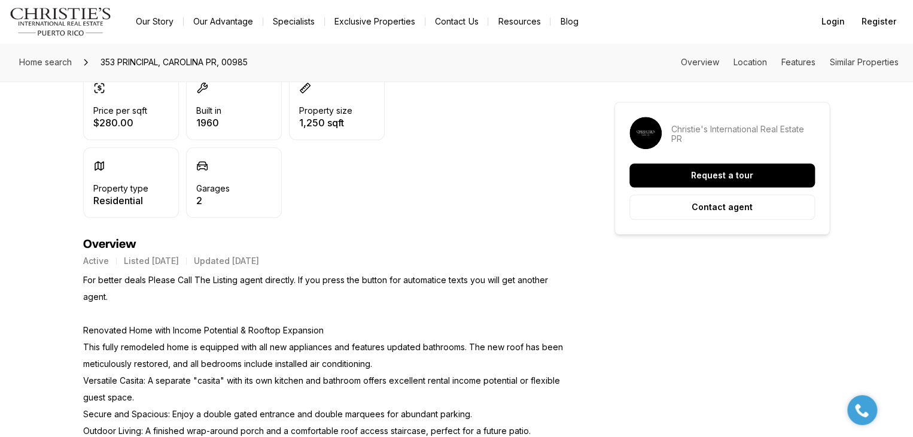
scroll to position [539, 0]
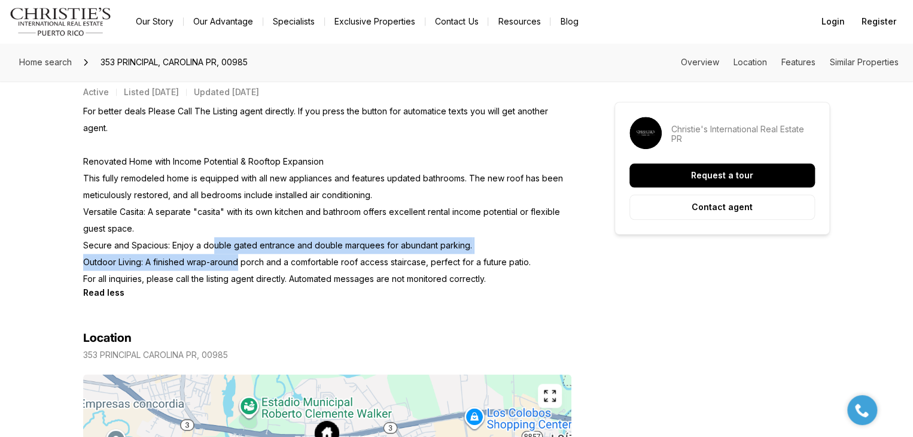
drag, startPoint x: 219, startPoint y: 251, endPoint x: 454, endPoint y: 257, distance: 235.2
click at [331, 254] on p "For better deals Please Call The Listing agent directly. If you press the butto…" at bounding box center [327, 195] width 488 height 184
click at [445, 248] on p "For better deals Please Call The Listing agent directly. If you press the butto…" at bounding box center [327, 195] width 488 height 184
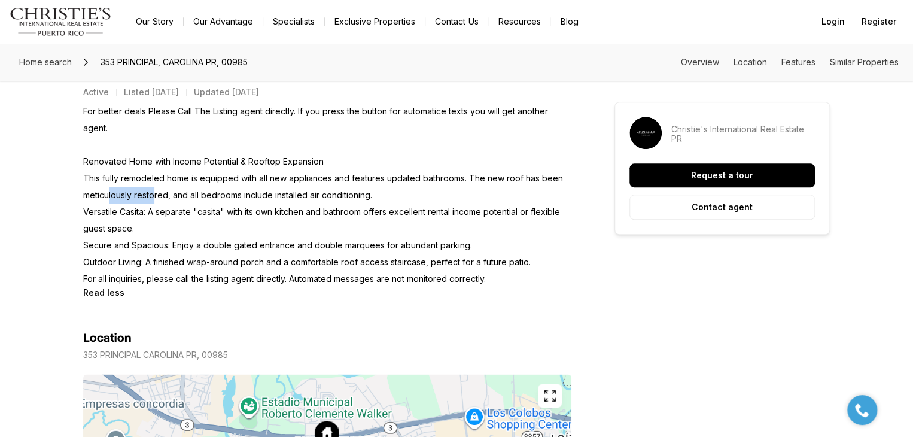
drag, startPoint x: 117, startPoint y: 199, endPoint x: 314, endPoint y: 202, distance: 196.3
click at [239, 199] on p "For better deals Please Call The Listing agent directly. If you press the butto…" at bounding box center [327, 195] width 488 height 184
drag, startPoint x: 278, startPoint y: 197, endPoint x: 318, endPoint y: 192, distance: 40.4
click at [285, 197] on p "For better deals Please Call The Listing agent directly. If you press the butto…" at bounding box center [327, 195] width 488 height 184
click at [321, 203] on p "For better deals Please Call The Listing agent directly. If you press the butto…" at bounding box center [327, 195] width 488 height 184
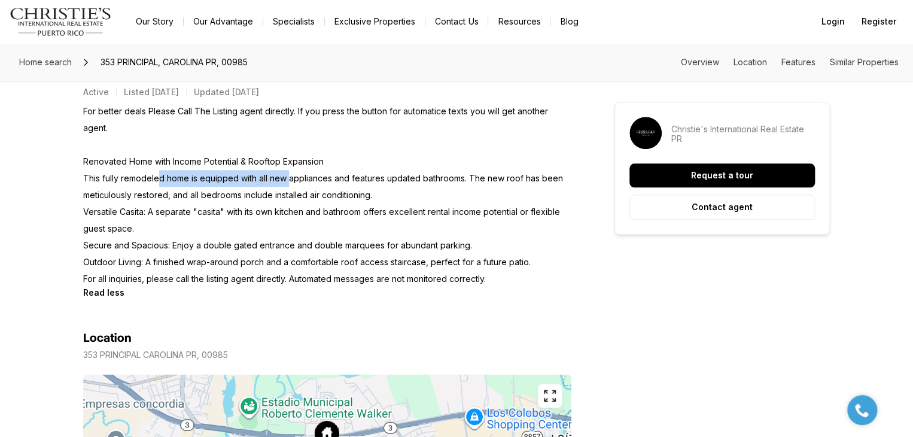
drag, startPoint x: 177, startPoint y: 175, endPoint x: 455, endPoint y: 179, distance: 278.9
click at [419, 178] on p "For better deals Please Call The Listing agent directly. If you press the butto…" at bounding box center [327, 195] width 488 height 184
click at [464, 180] on p "For better deals Please Call The Listing agent directly. If you press the butto…" at bounding box center [327, 195] width 488 height 184
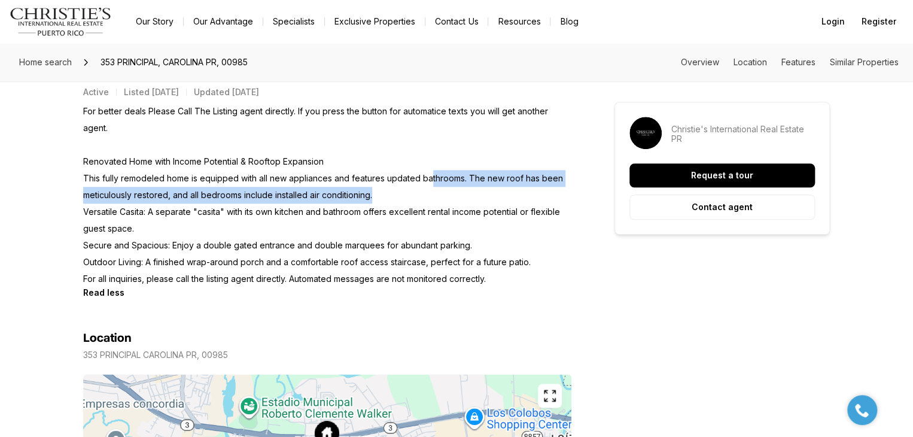
drag, startPoint x: 468, startPoint y: 186, endPoint x: 533, endPoint y: 202, distance: 67.2
click at [530, 202] on p "For better deals Please Call The Listing agent directly. If you press the butto…" at bounding box center [327, 195] width 488 height 184
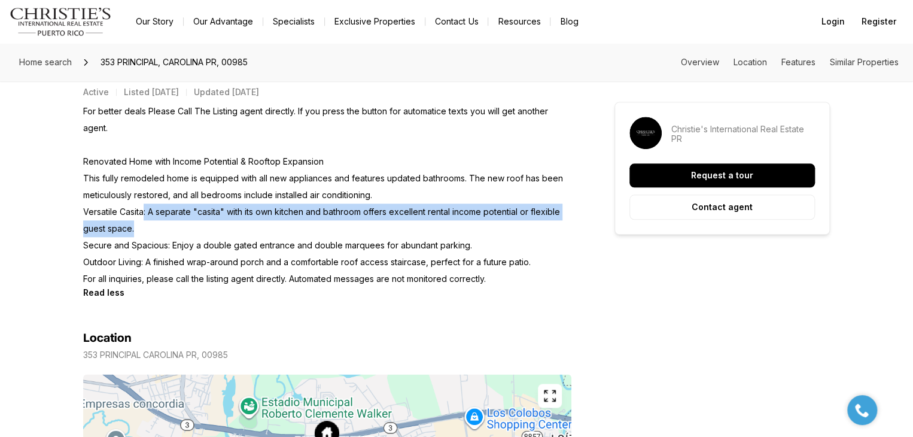
drag, startPoint x: 170, startPoint y: 213, endPoint x: 341, endPoint y: 226, distance: 171.6
click at [335, 223] on p "For better deals Please Call The Listing agent directly. If you press the butto…" at bounding box center [327, 195] width 488 height 184
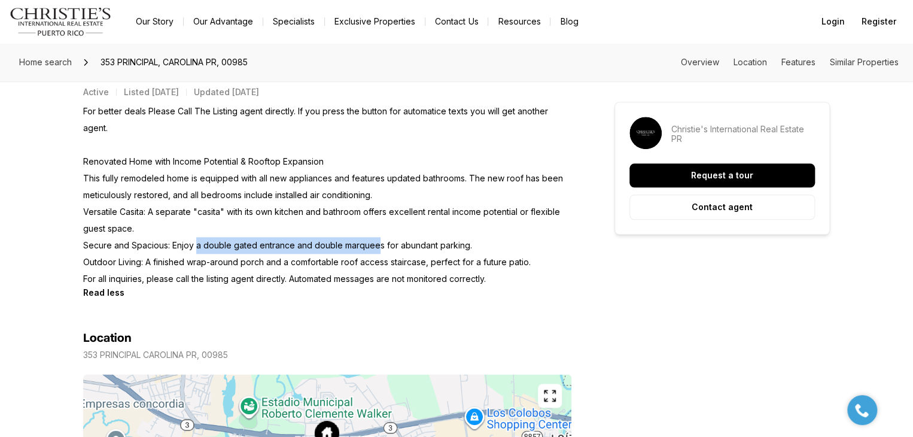
drag, startPoint x: 205, startPoint y: 248, endPoint x: 410, endPoint y: 253, distance: 205.3
click at [409, 253] on p "For better deals Please Call The Listing agent directly. If you press the butto…" at bounding box center [327, 195] width 488 height 184
click at [467, 253] on p "For better deals Please Call The Listing agent directly. If you press the butto…" at bounding box center [327, 195] width 488 height 184
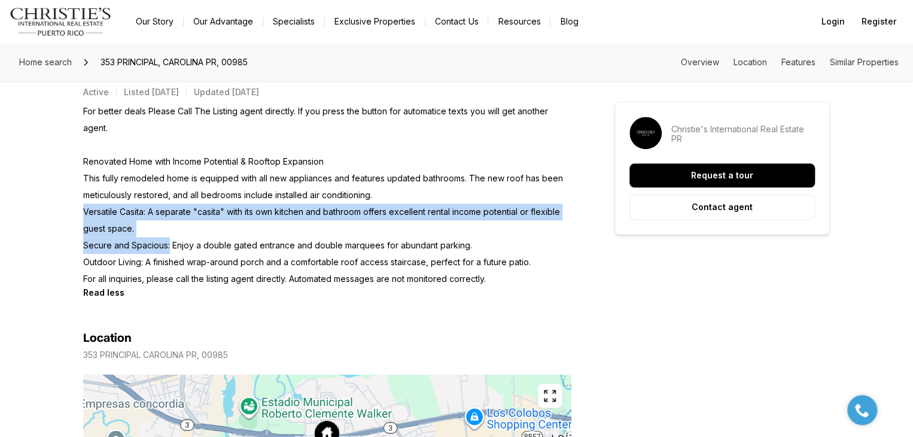
drag, startPoint x: 169, startPoint y: 245, endPoint x: 476, endPoint y: 235, distance: 306.5
click at [454, 235] on p "For better deals Please Call The Listing agent directly. If you press the butto…" at bounding box center [327, 195] width 488 height 184
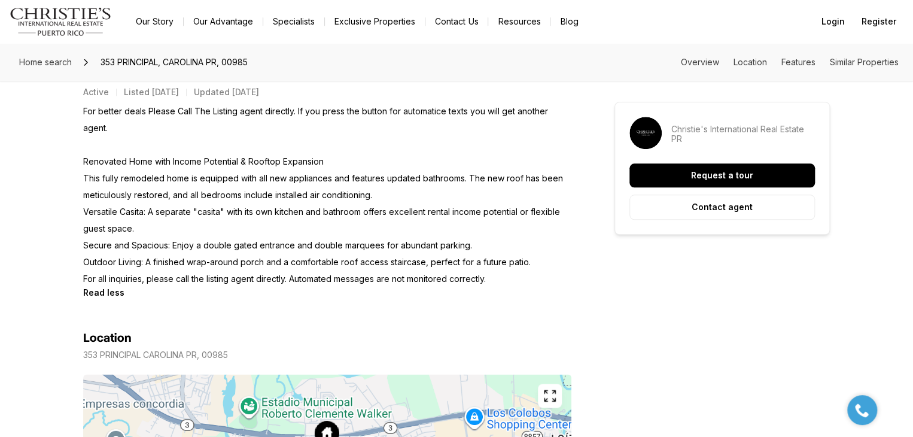
click at [469, 245] on p "For better deals Please Call The Listing agent directly. If you press the butto…" at bounding box center [327, 195] width 488 height 184
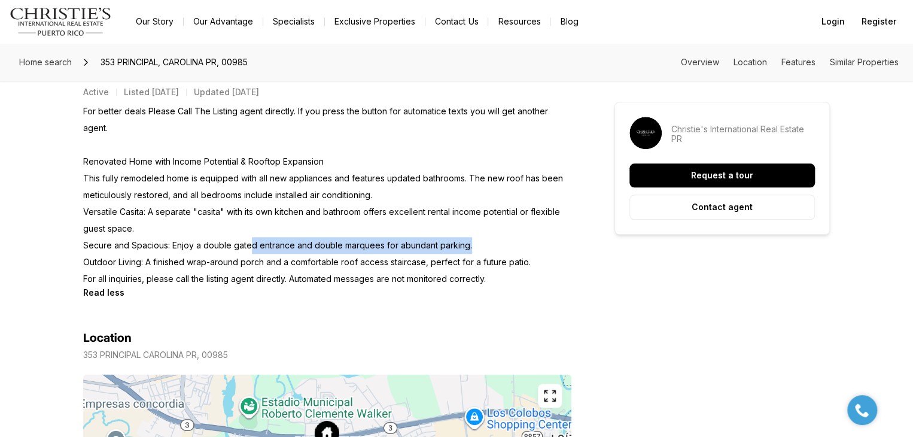
drag, startPoint x: 510, startPoint y: 239, endPoint x: 229, endPoint y: 239, distance: 280.6
click at [232, 239] on p "For better deals Please Call The Listing agent directly. If you press the butto…" at bounding box center [327, 195] width 488 height 184
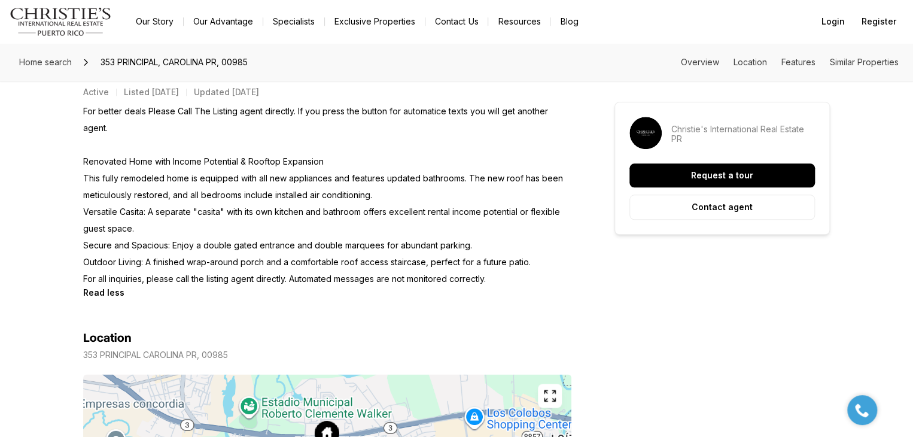
click at [359, 219] on p "For better deals Please Call The Listing agent directly. If you press the butto…" at bounding box center [327, 195] width 488 height 184
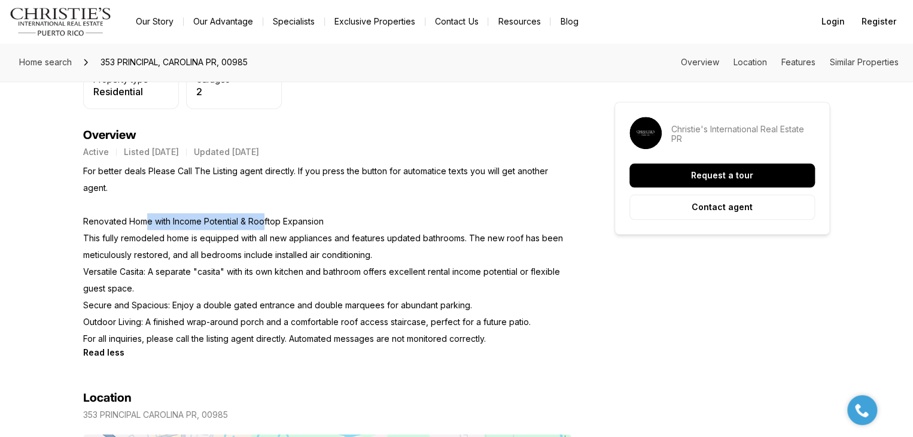
drag, startPoint x: 148, startPoint y: 221, endPoint x: 393, endPoint y: 228, distance: 244.8
click at [346, 226] on p "For better deals Please Call The Listing agent directly. If you press the butto…" at bounding box center [327, 255] width 488 height 184
click at [393, 228] on p "For better deals Please Call The Listing agent directly. If you press the butto…" at bounding box center [327, 255] width 488 height 184
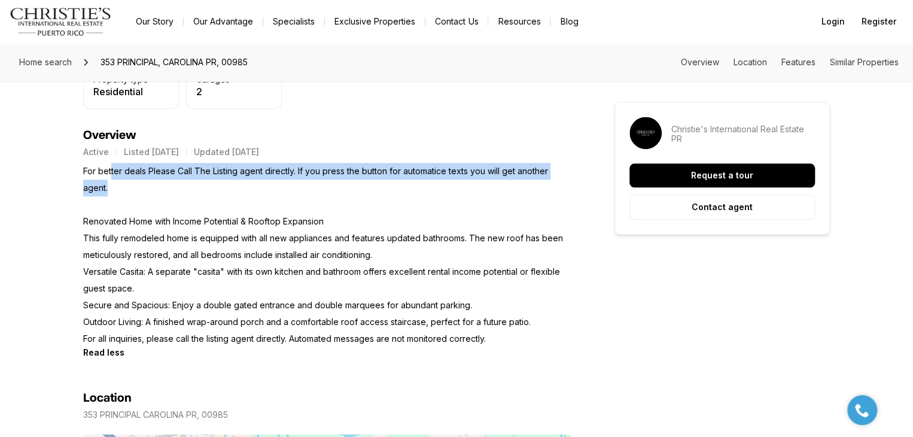
drag, startPoint x: 229, startPoint y: 173, endPoint x: 500, endPoint y: 189, distance: 272.1
click at [417, 189] on p "For better deals Please Call The Listing agent directly. If you press the butto…" at bounding box center [327, 255] width 488 height 184
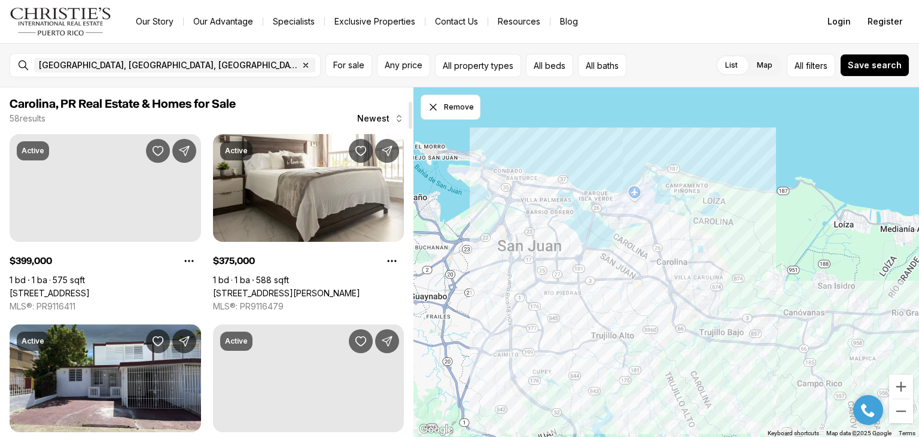
scroll to position [173, 0]
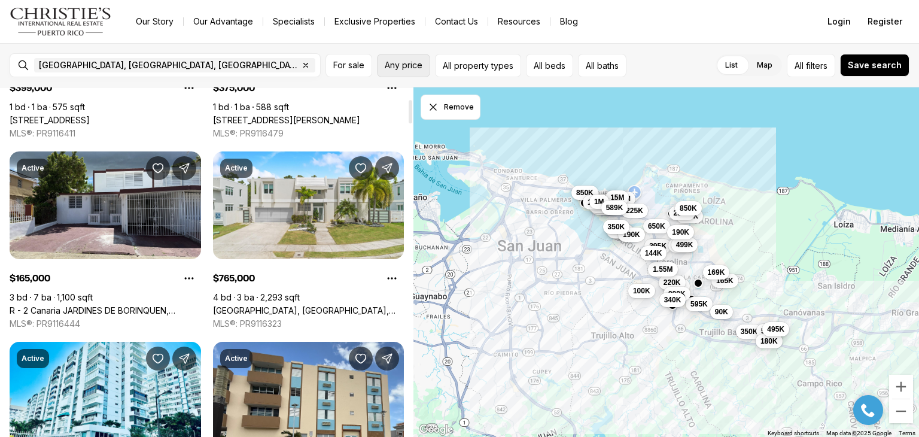
click at [409, 70] on button "Any price" at bounding box center [403, 65] width 53 height 23
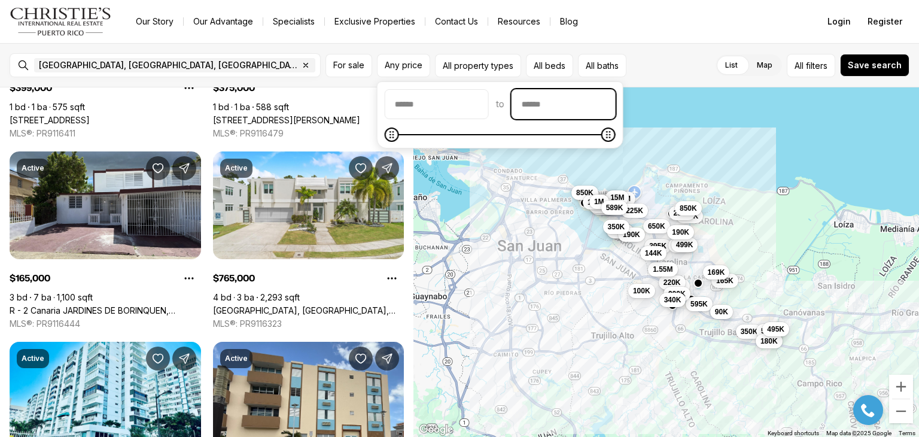
click at [582, 107] on input "priceMax" at bounding box center [563, 104] width 103 height 29
type input "********"
click at [409, 195] on div at bounding box center [410, 261] width 6 height 349
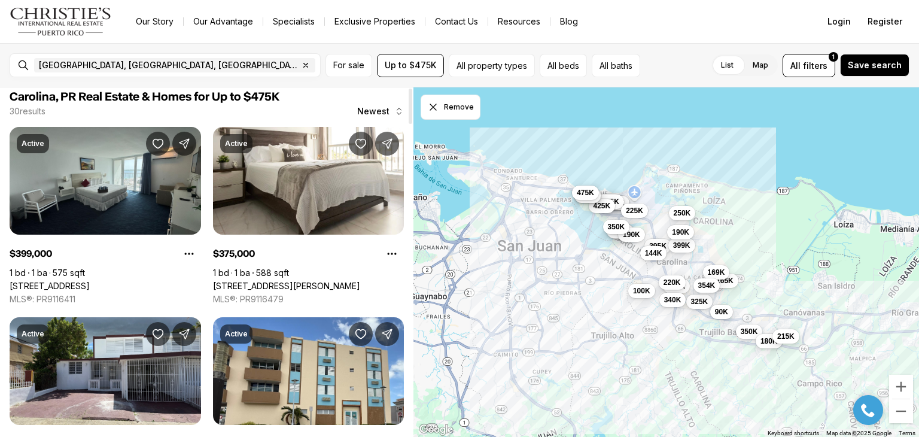
scroll to position [0, 0]
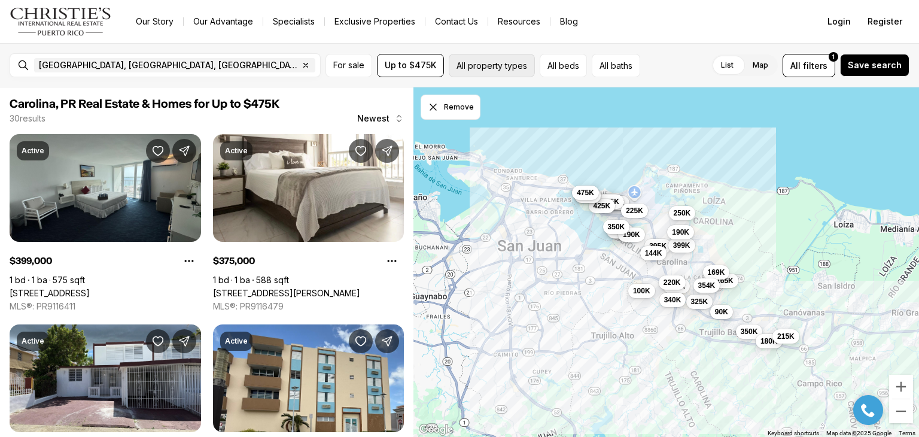
click at [519, 70] on button "All property types" at bounding box center [492, 65] width 86 height 23
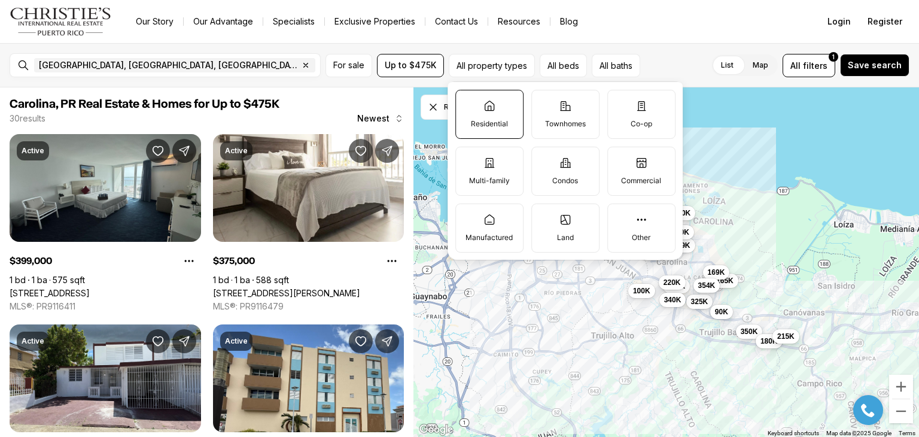
click at [486, 123] on p "Residential" at bounding box center [489, 124] width 37 height 10
click at [468, 102] on button "Residential" at bounding box center [462, 96] width 12 height 12
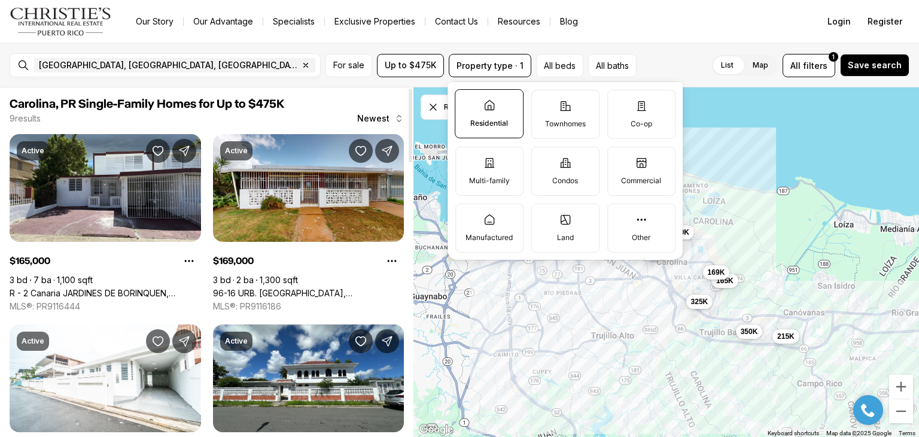
click at [412, 103] on div at bounding box center [411, 126] width 4 height 74
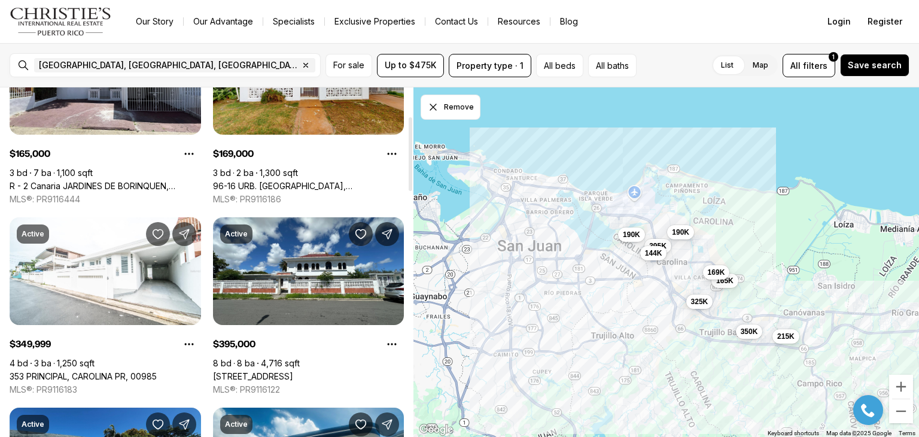
scroll to position [48, 0]
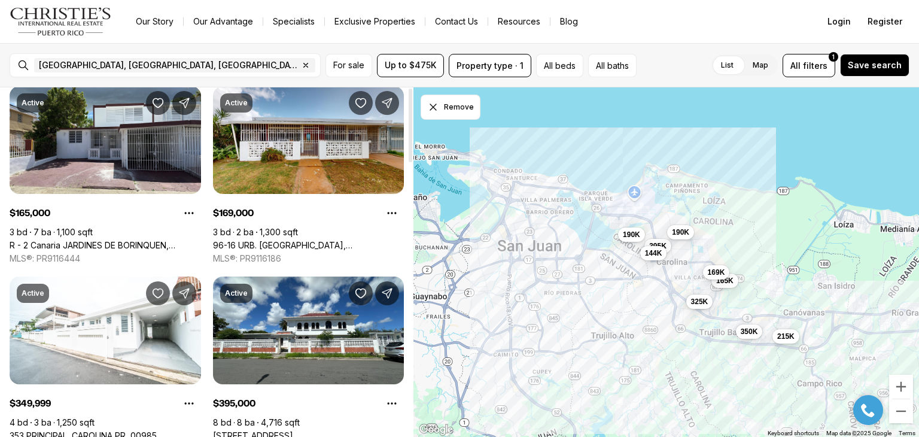
drag, startPoint x: 410, startPoint y: 114, endPoint x: 386, endPoint y: 97, distance: 30.0
click at [409, 108] on div at bounding box center [411, 126] width 4 height 74
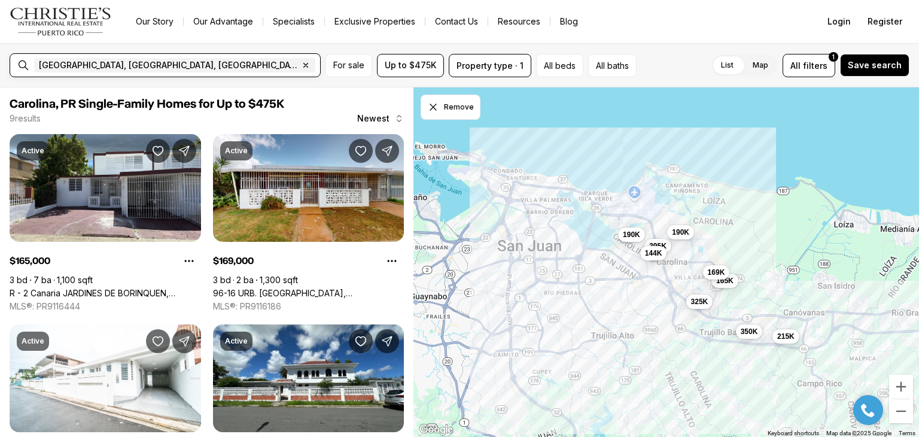
click at [318, 65] on input "text" at bounding box center [360, 65] width 84 height 14
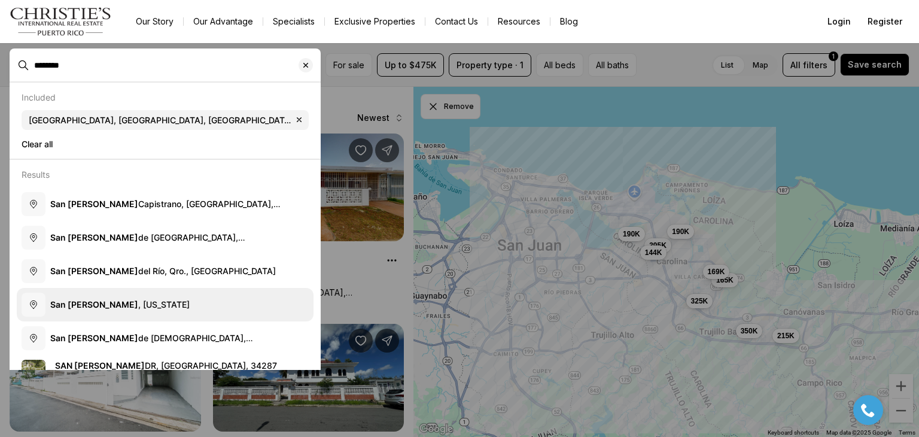
type input "********"
click at [152, 314] on button "San Juan , Puerto Rico" at bounding box center [165, 305] width 297 height 34
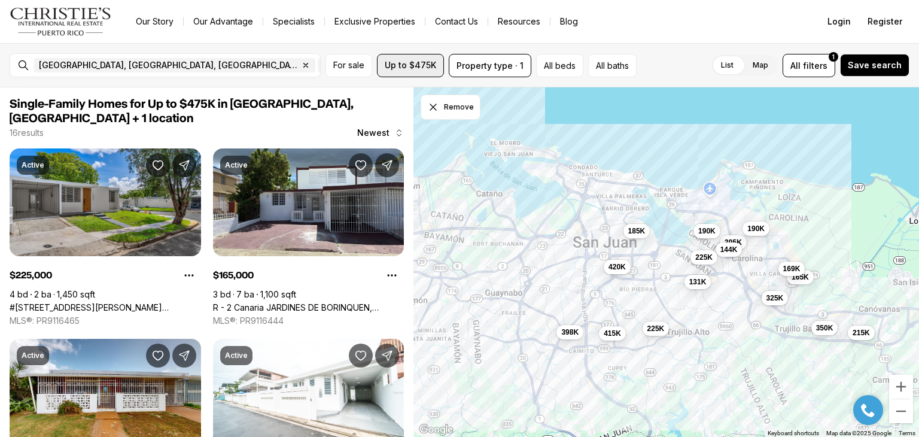
click at [405, 66] on span "Up to $475K" at bounding box center [410, 65] width 51 height 10
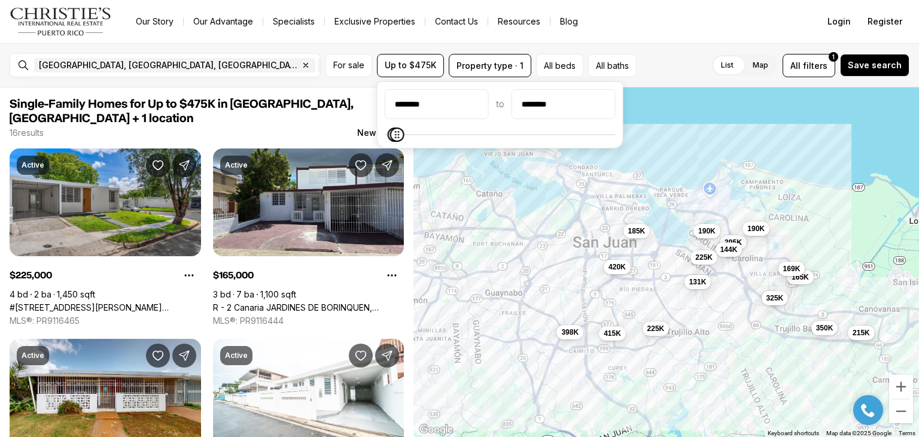
type input "********"
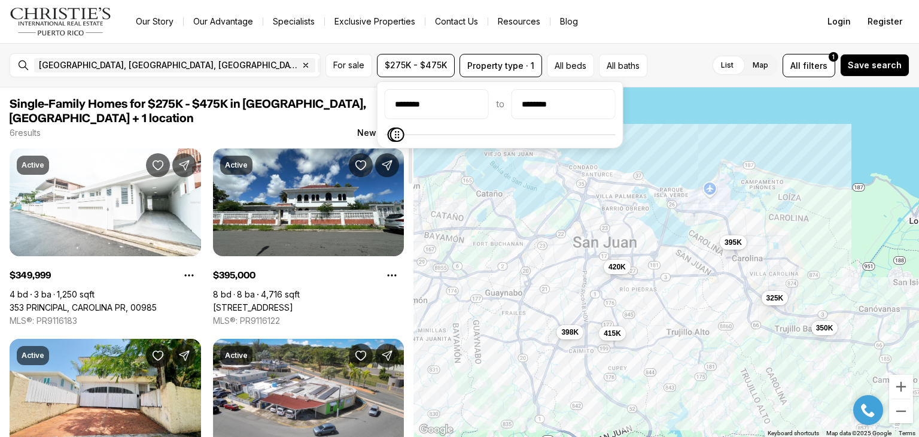
click at [339, 127] on div "6 results Newest" at bounding box center [207, 133] width 394 height 12
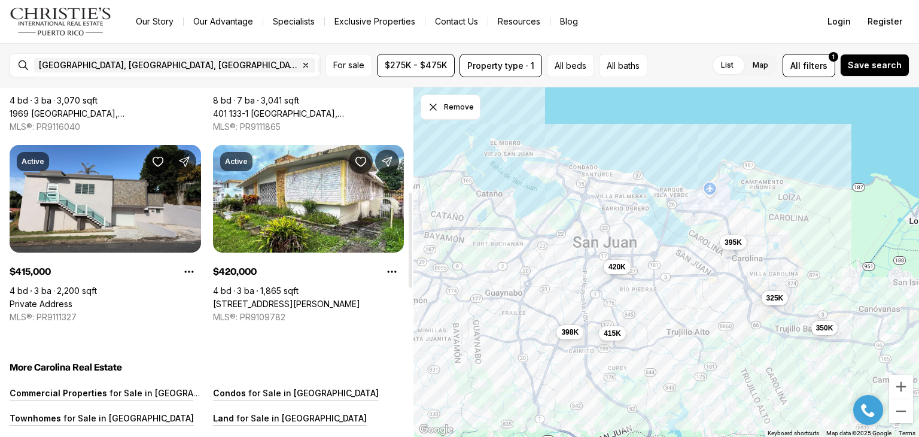
scroll to position [370, 0]
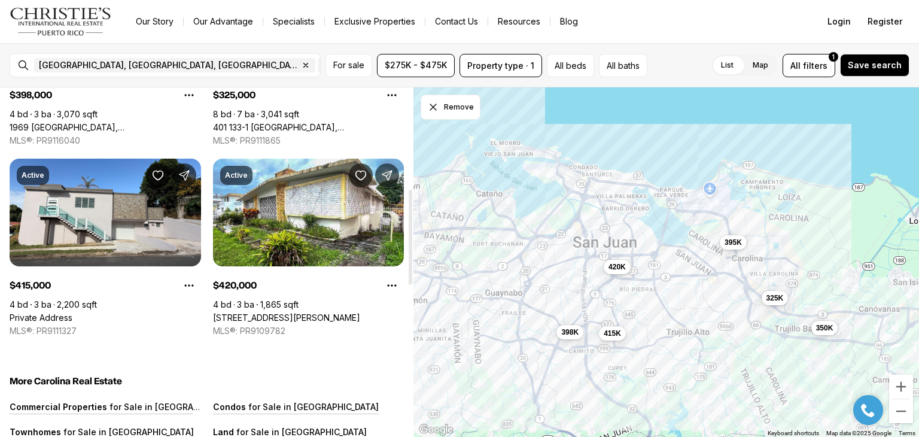
drag, startPoint x: 412, startPoint y: 104, endPoint x: 446, endPoint y: 197, distance: 99.2
click at [412, 197] on div at bounding box center [411, 237] width 4 height 95
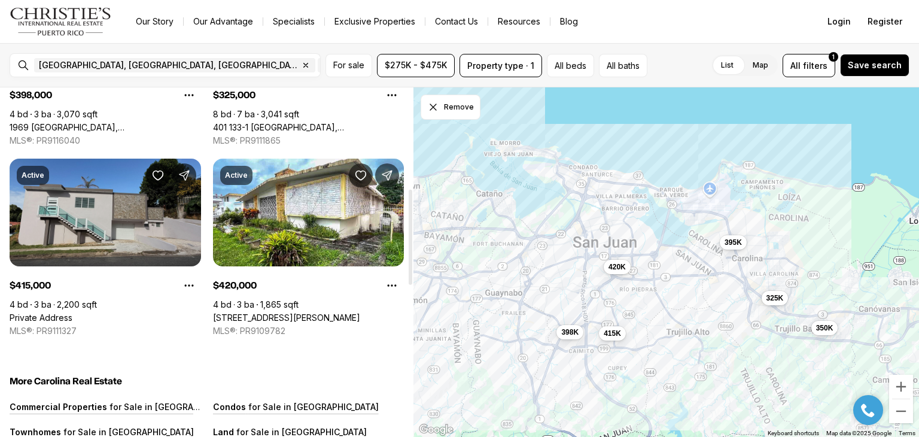
click at [64, 312] on link "Private Address" at bounding box center [41, 317] width 63 height 11
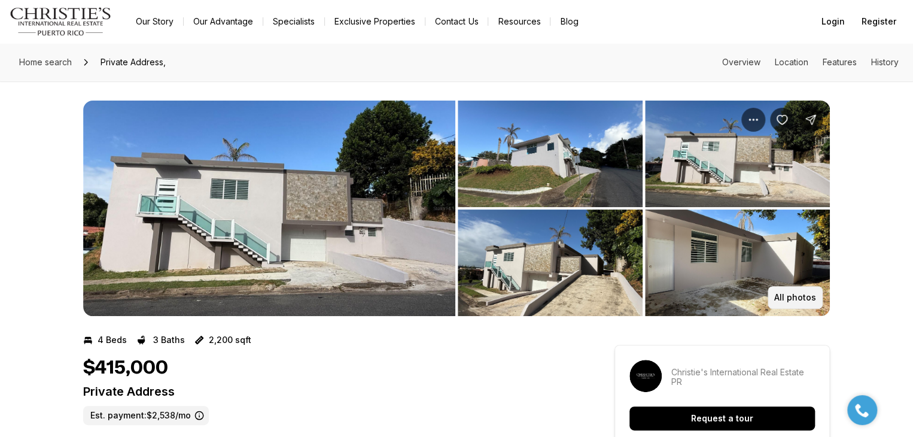
click at [799, 291] on button "All photos" at bounding box center [795, 297] width 55 height 23
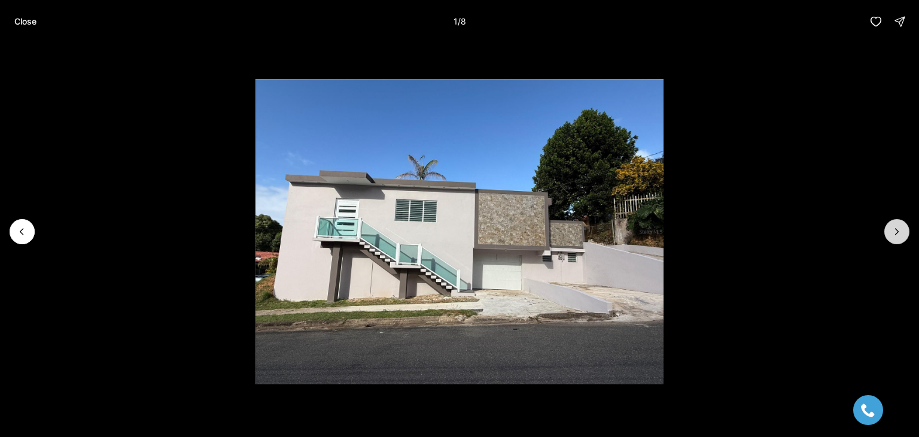
click at [893, 226] on icon "Next slide" at bounding box center [897, 232] width 12 height 12
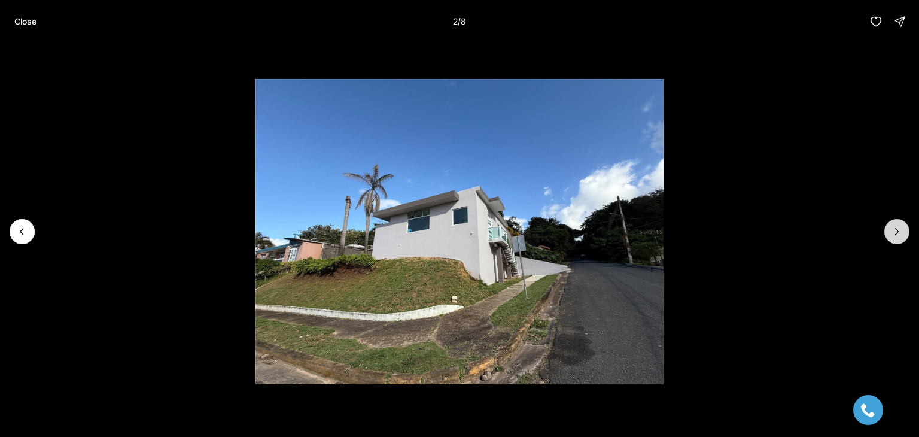
click at [893, 226] on icon "Next slide" at bounding box center [897, 232] width 12 height 12
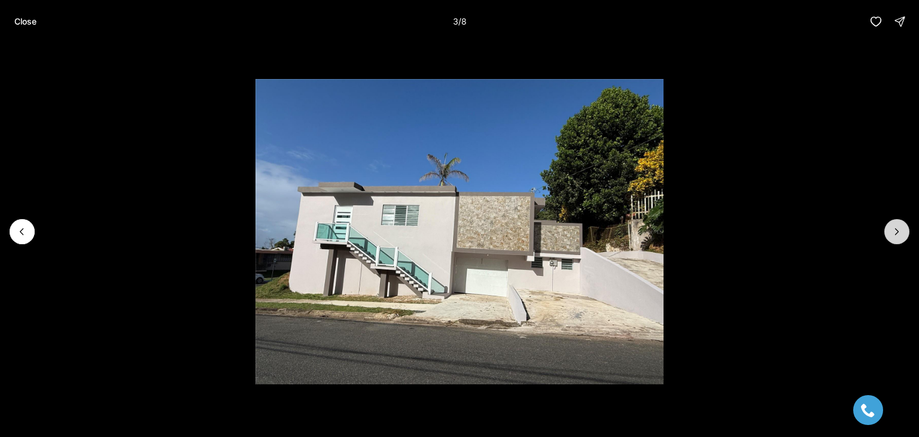
click at [895, 226] on icon "Next slide" at bounding box center [897, 232] width 12 height 12
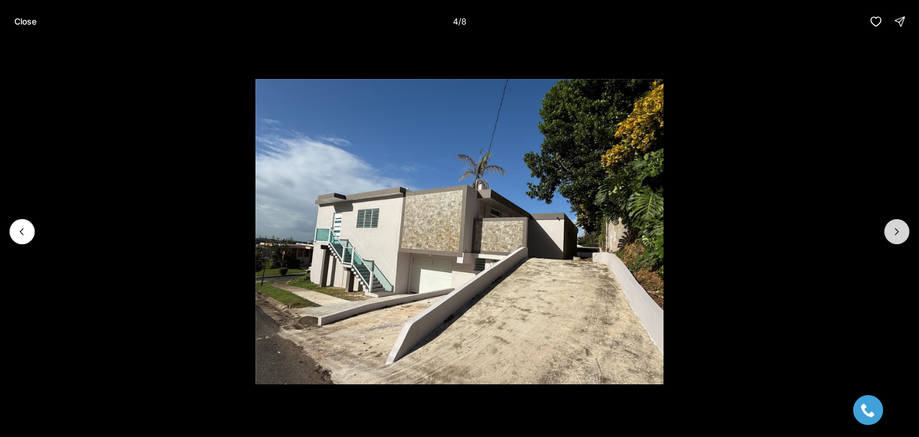
click at [895, 226] on icon "Next slide" at bounding box center [897, 232] width 12 height 12
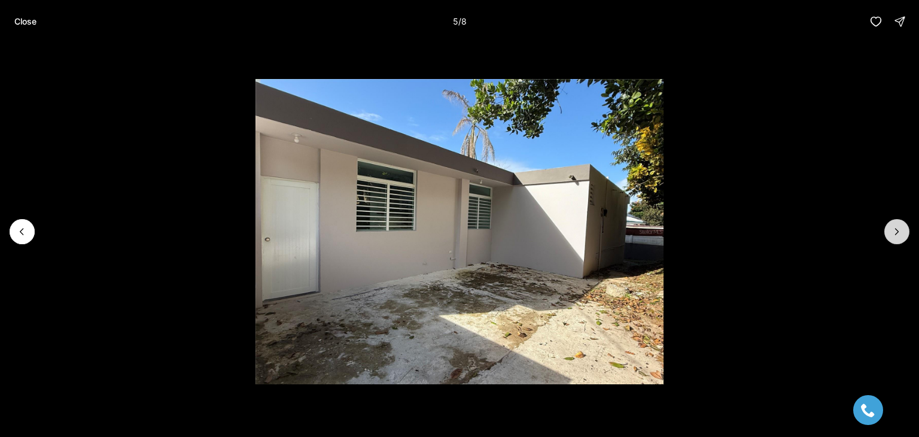
click at [895, 226] on icon "Next slide" at bounding box center [897, 232] width 12 height 12
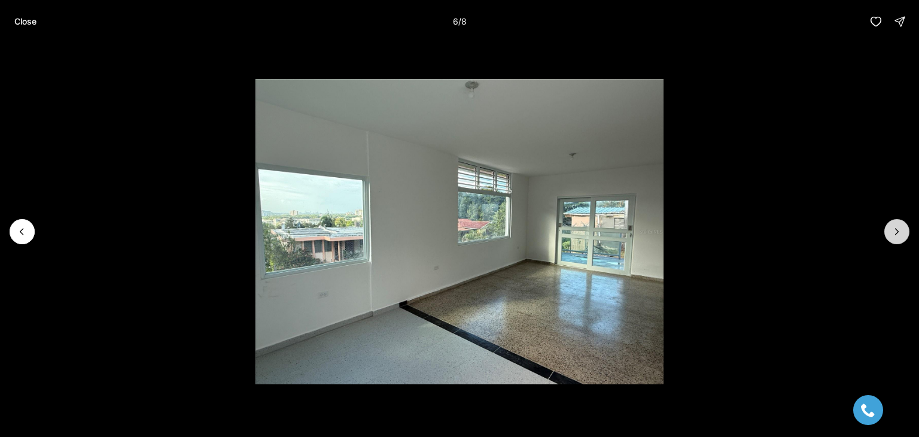
click at [895, 226] on icon "Next slide" at bounding box center [897, 232] width 12 height 12
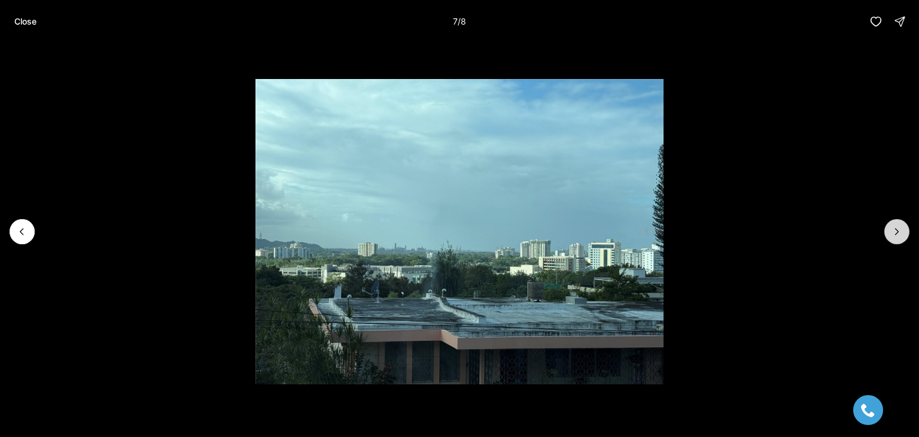
click at [895, 226] on icon "Next slide" at bounding box center [897, 232] width 12 height 12
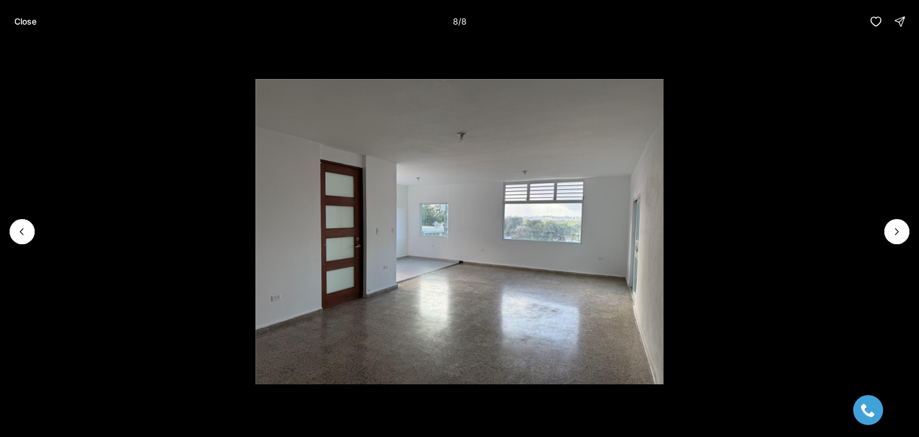
click at [6, 20] on div "Close 8 / 8" at bounding box center [459, 21] width 919 height 43
click at [12, 17] on button "Close" at bounding box center [25, 22] width 36 height 24
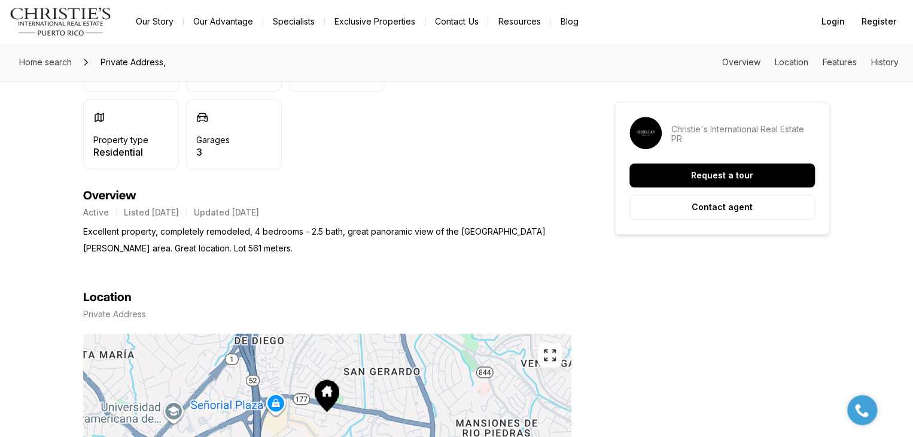
scroll to position [419, 0]
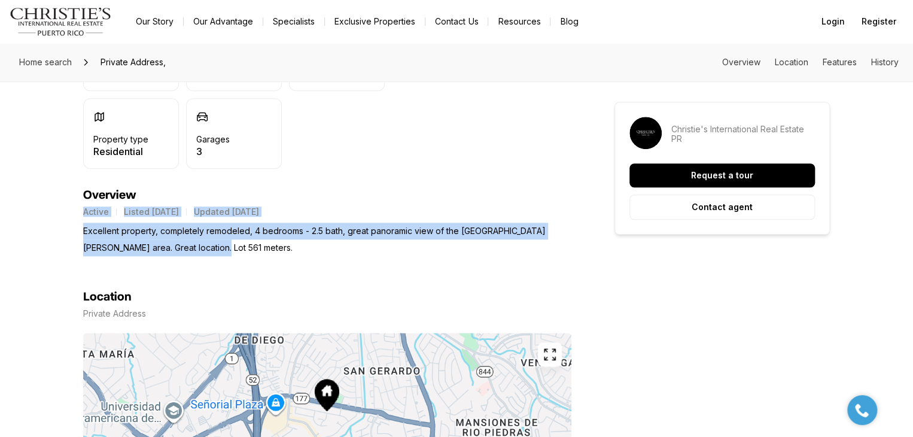
drag, startPoint x: 69, startPoint y: 218, endPoint x: 290, endPoint y: 251, distance: 223.7
click at [269, 253] on p "Excellent property, completely remodeled, 4 bedrooms - 2.5 bath, great panorami…" at bounding box center [327, 240] width 488 height 34
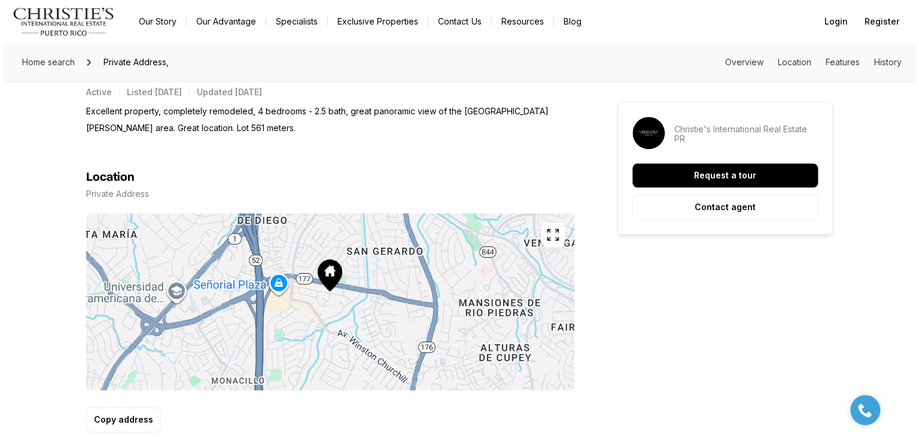
scroll to position [598, 0]
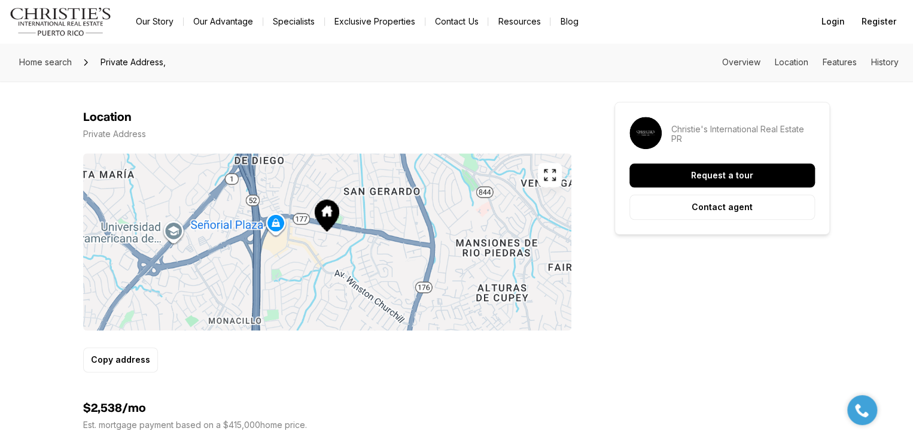
click at [553, 173] on icon "button" at bounding box center [550, 175] width 14 height 14
